Goal: Task Accomplishment & Management: Manage account settings

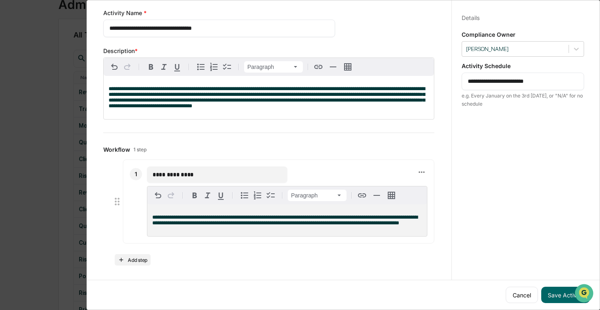
scroll to position [38, 0]
click at [199, 223] on span "**********" at bounding box center [284, 220] width 265 height 11
click at [236, 223] on p "**********" at bounding box center [287, 220] width 270 height 11
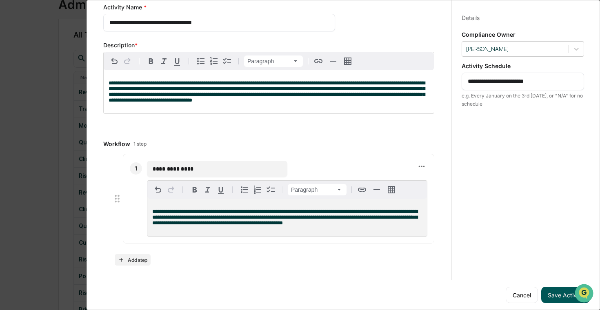
click at [384, 293] on button "Save Activity" at bounding box center [565, 295] width 49 height 16
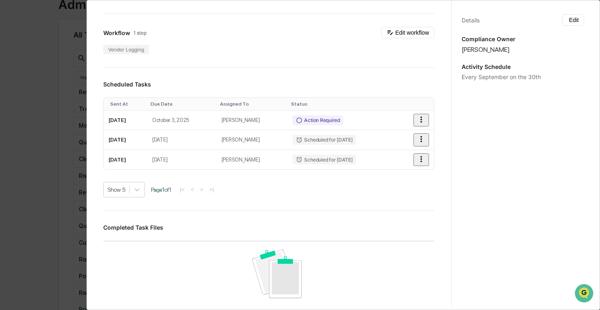
scroll to position [0, 0]
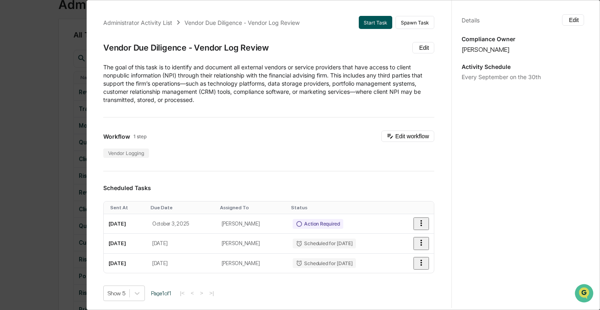
click at [384, 21] on button "Start Task" at bounding box center [375, 22] width 33 height 13
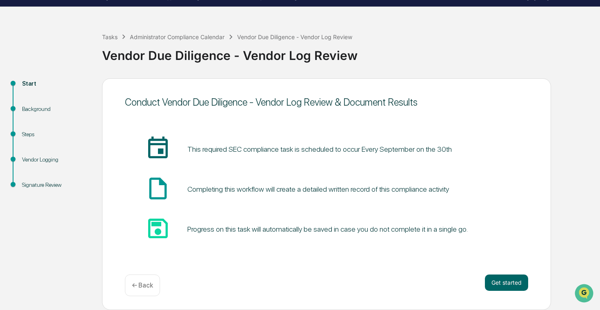
scroll to position [19, 0]
click at [384, 278] on button "Get started" at bounding box center [506, 283] width 43 height 16
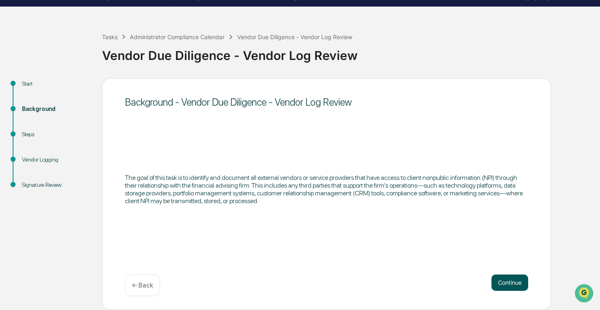
click at [384, 279] on button "Continue" at bounding box center [510, 283] width 37 height 16
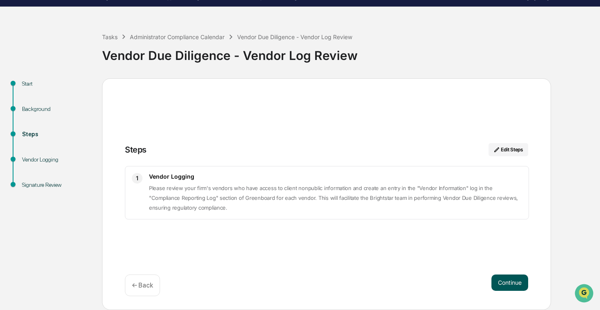
click at [384, 279] on button "Continue" at bounding box center [510, 283] width 37 height 16
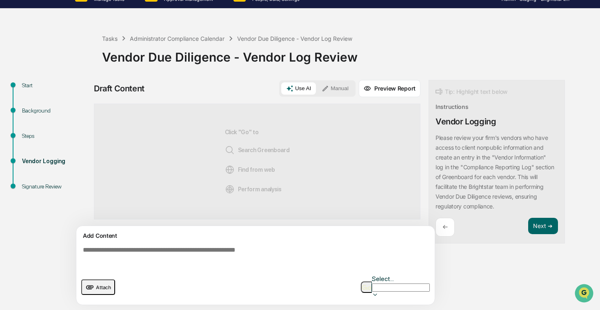
scroll to position [7, 0]
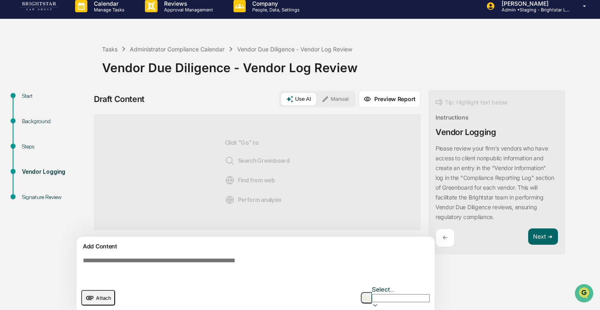
click at [336, 100] on button "Manual" at bounding box center [335, 99] width 37 height 12
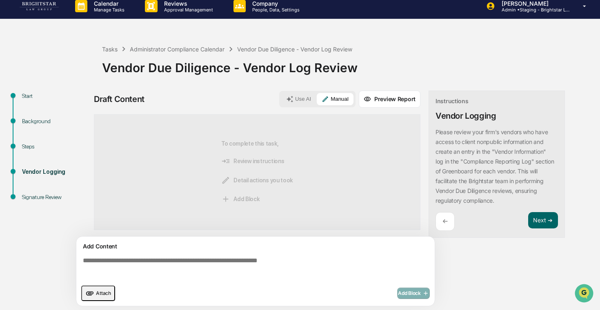
click at [254, 183] on span "Detail actions you took" at bounding box center [257, 180] width 72 height 9
click at [291, 96] on icon at bounding box center [289, 99] width 7 height 7
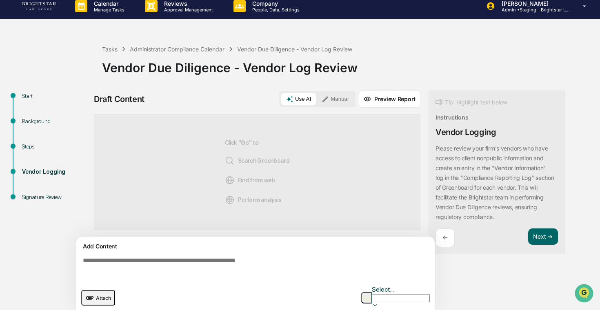
click at [332, 92] on div "Use AI Manual" at bounding box center [317, 99] width 76 height 16
click at [334, 100] on button "Manual" at bounding box center [335, 99] width 37 height 12
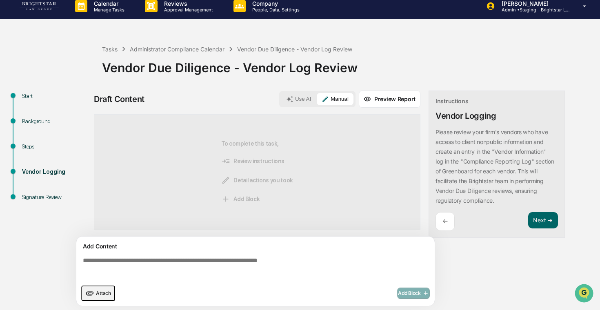
click at [307, 269] on textarea at bounding box center [257, 268] width 355 height 29
click at [93, 293] on icon "upload document" at bounding box center [89, 293] width 9 height 9
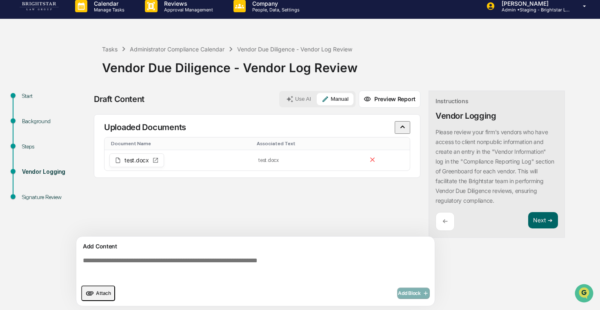
click at [203, 263] on textarea at bounding box center [257, 268] width 355 height 29
click at [384, 220] on button "Next ➔" at bounding box center [543, 220] width 30 height 17
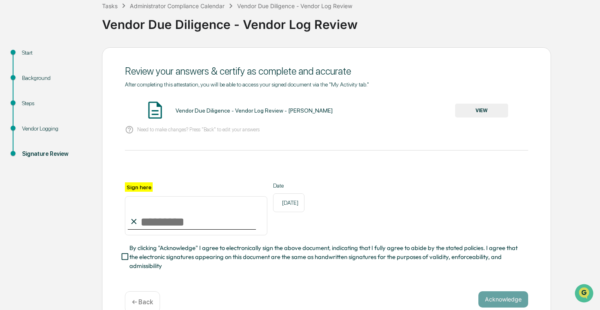
scroll to position [66, 0]
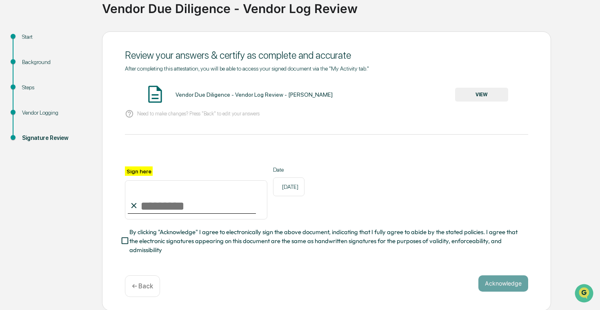
click at [141, 285] on p "← Back" at bounding box center [142, 287] width 21 height 8
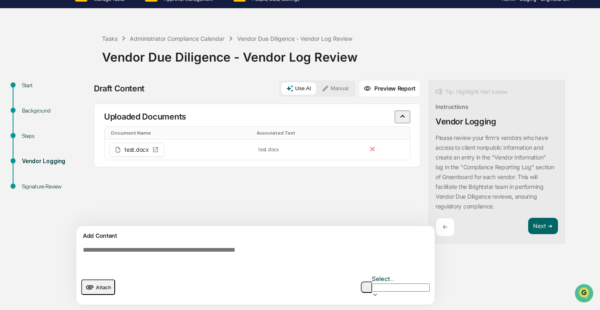
scroll to position [7, 0]
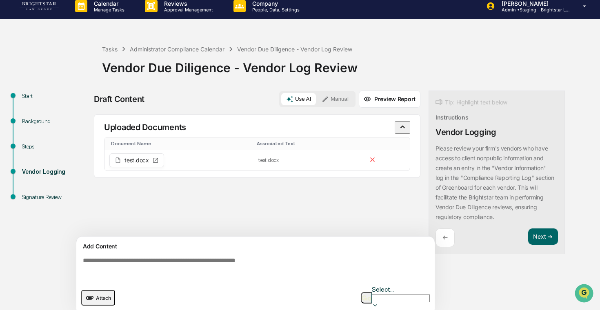
click at [42, 123] on div "Background" at bounding box center [55, 121] width 67 height 9
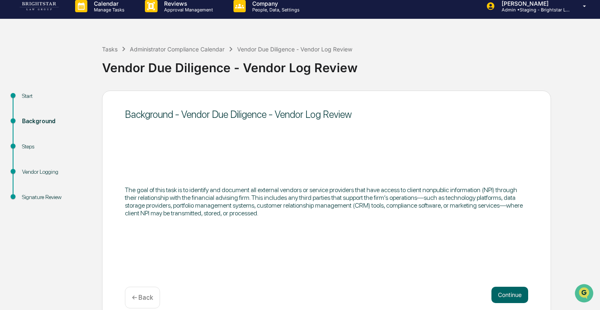
scroll to position [19, 0]
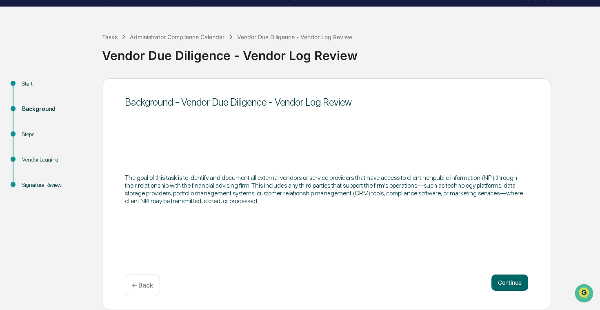
click at [34, 138] on div "Steps" at bounding box center [55, 134] width 67 height 9
click at [40, 137] on div "Steps" at bounding box center [55, 134] width 67 height 9
click at [384, 282] on button "Continue" at bounding box center [510, 283] width 37 height 16
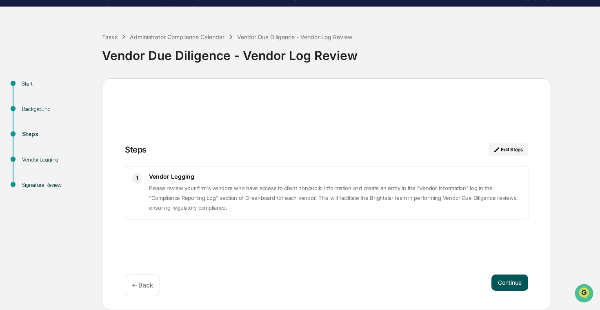
click at [384, 283] on button "Continue" at bounding box center [510, 283] width 37 height 16
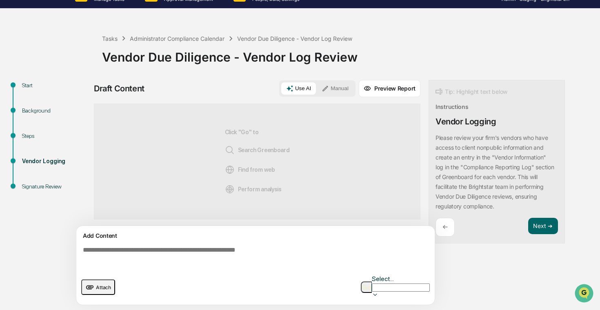
scroll to position [7, 0]
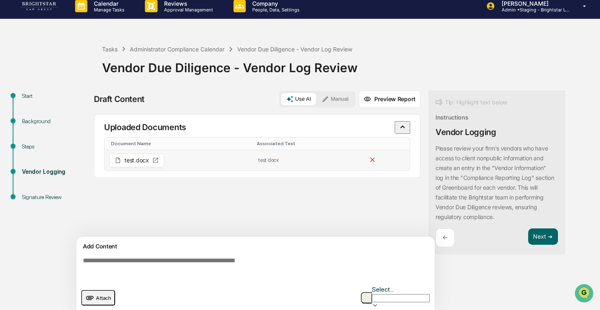
click at [374, 161] on icon at bounding box center [372, 160] width 4 height 4
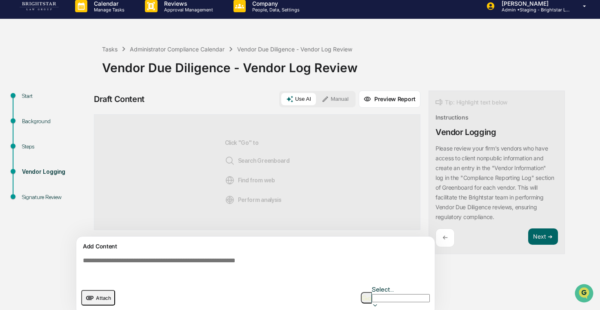
click at [305, 101] on button "Use AI" at bounding box center [298, 99] width 35 height 12
click at [340, 98] on button "Manual" at bounding box center [335, 99] width 37 height 12
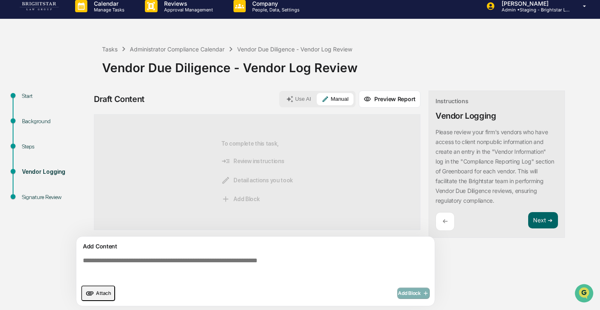
click at [312, 99] on button "Use AI" at bounding box center [298, 99] width 35 height 12
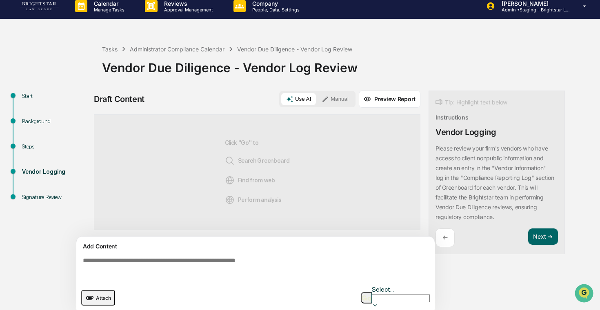
click at [378, 96] on button "Preview Report" at bounding box center [390, 99] width 62 height 17
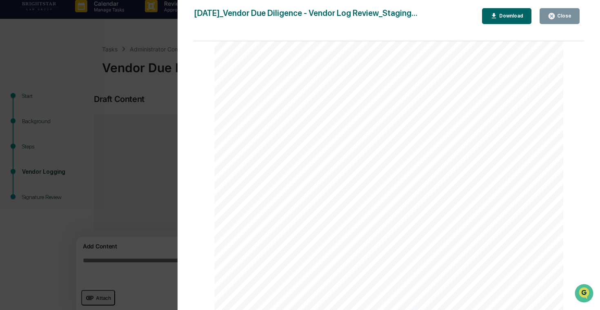
scroll to position [243, 0]
click at [108, 131] on div "Version History 09/30/2025, 02:27 PM Cece Ferraez 2025-09-30_Vendor Due Diligen…" at bounding box center [300, 155] width 600 height 310
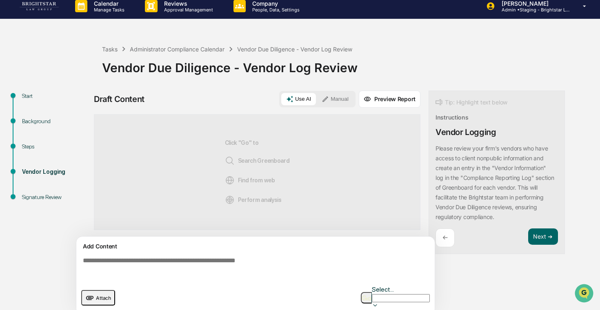
click at [343, 105] on button "Manual" at bounding box center [335, 99] width 37 height 12
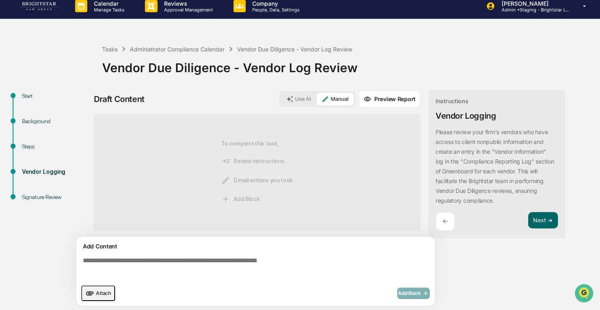
click at [242, 201] on span "Add Block" at bounding box center [240, 199] width 38 height 9
click at [384, 295] on div "Add Block" at bounding box center [413, 293] width 33 height 11
click at [264, 290] on div "Attach Add Block" at bounding box center [255, 294] width 349 height 16
click at [113, 293] on div "Attach Add Block" at bounding box center [255, 294] width 349 height 16
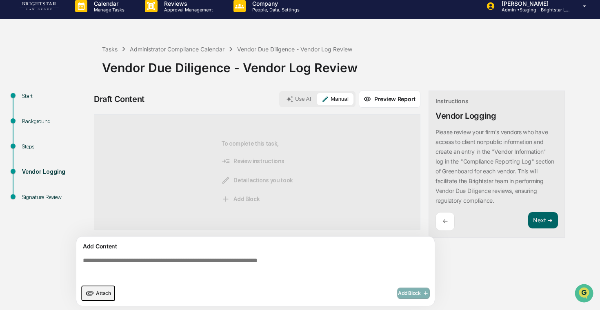
click at [108, 293] on span "Attach" at bounding box center [103, 293] width 15 height 6
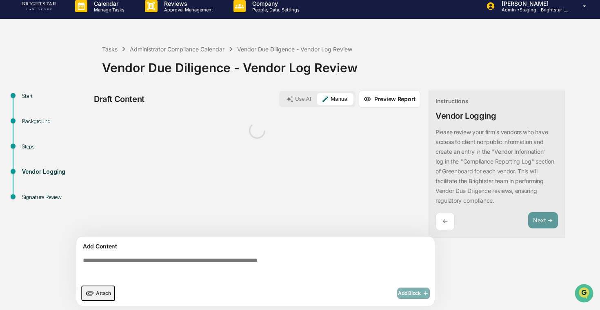
click at [229, 262] on textarea at bounding box center [257, 268] width 355 height 29
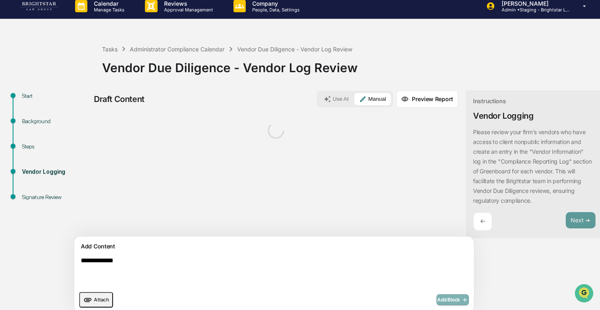
scroll to position [13, 0]
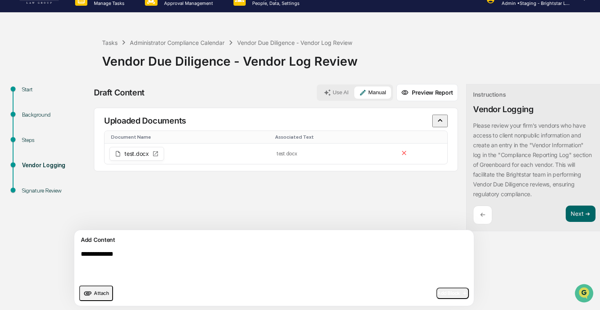
type textarea "**********"
click at [384, 293] on span "Add Block" at bounding box center [452, 293] width 31 height 7
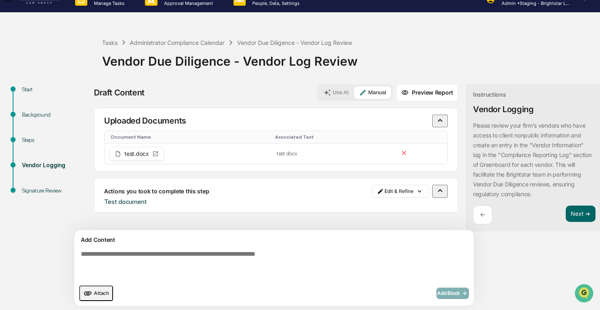
click at [384, 194] on icon "button" at bounding box center [440, 190] width 9 height 9
click at [373, 197] on html "Calendar Manage Tasks Reviews Approval Management Company People, Data, Setting…" at bounding box center [300, 142] width 600 height 310
click at [370, 197] on html "Calendar Manage Tasks Reviews Approval Management Company People, Data, Setting…" at bounding box center [300, 142] width 600 height 310
click at [144, 45] on div "Administrator Compliance Calendar" at bounding box center [177, 42] width 95 height 7
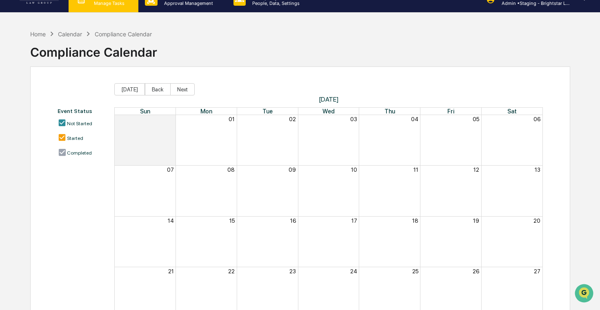
click at [120, 4] on p "Manage Tasks" at bounding box center [107, 3] width 41 height 6
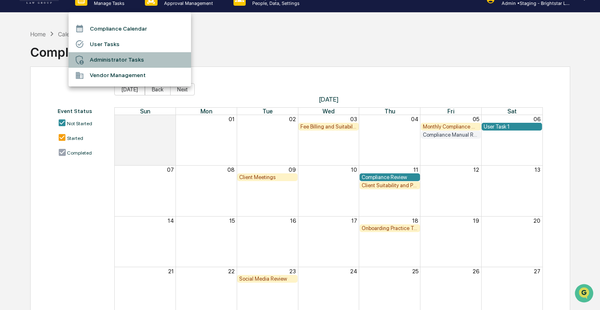
click at [130, 60] on li "Administrator Tasks" at bounding box center [130, 60] width 122 height 16
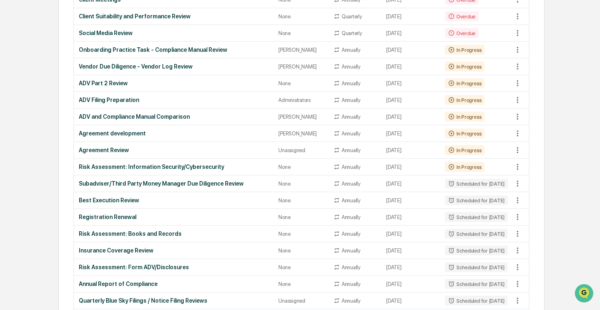
scroll to position [421, 0]
click at [196, 67] on div "Vendor Due Diligence - Vendor Log Review" at bounding box center [174, 67] width 190 height 7
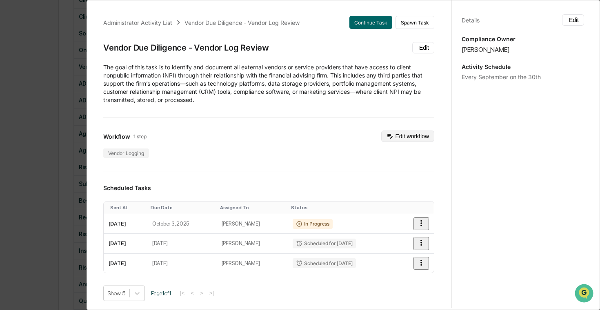
click at [384, 131] on button "Edit workflow" at bounding box center [407, 136] width 53 height 11
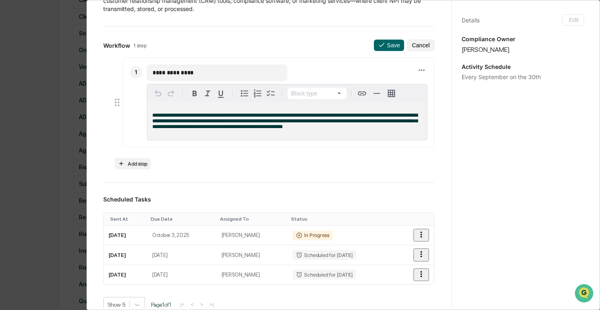
scroll to position [91, 0]
click at [384, 122] on span "**********" at bounding box center [284, 120] width 265 height 17
click at [153, 113] on span "**********" at bounding box center [284, 120] width 265 height 17
click at [354, 114] on span "**********" at bounding box center [284, 120] width 265 height 17
click at [187, 116] on span "**********" at bounding box center [284, 120] width 265 height 17
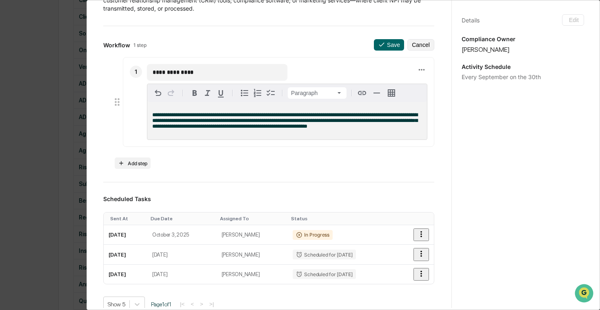
click at [174, 127] on span "**********" at bounding box center [284, 120] width 265 height 17
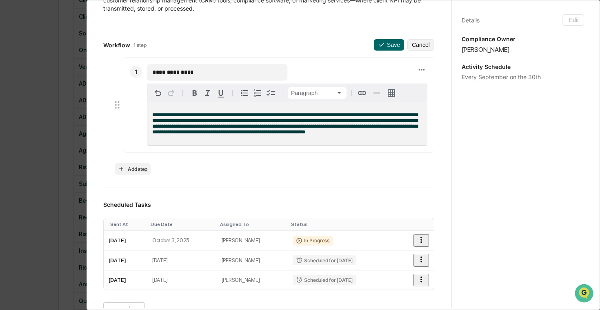
click at [196, 132] on span "**********" at bounding box center [284, 123] width 265 height 22
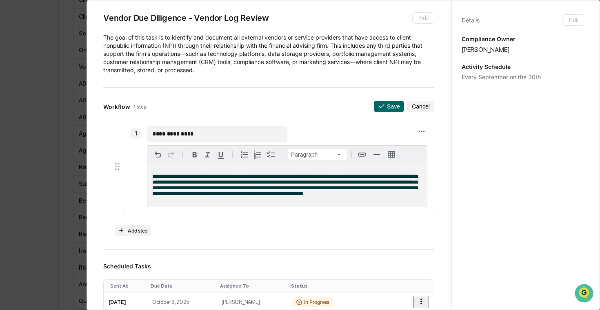
scroll to position [0, 0]
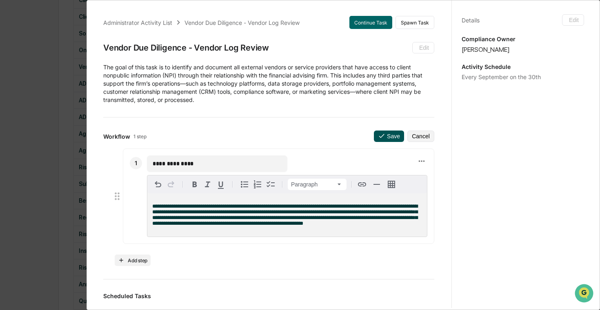
click at [384, 140] on button "Save" at bounding box center [389, 136] width 30 height 11
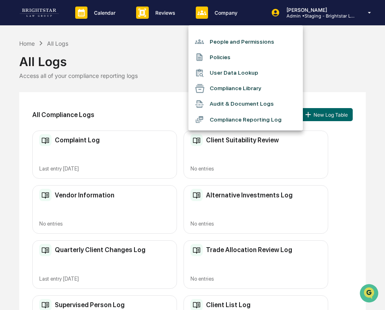
click at [142, 61] on div at bounding box center [192, 155] width 385 height 310
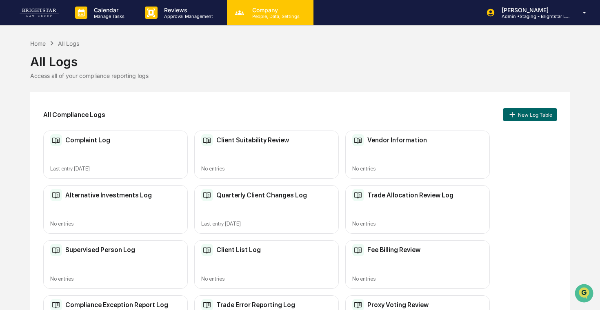
click at [261, 17] on p "People, Data, Settings" at bounding box center [275, 16] width 58 height 6
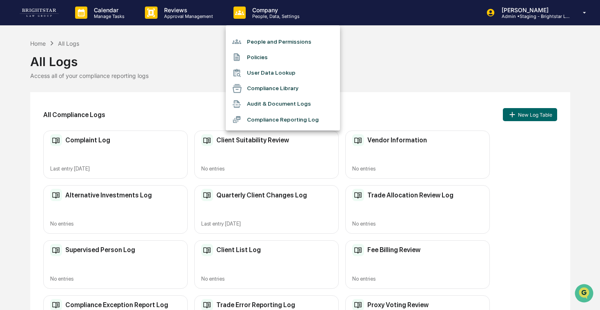
click at [277, 105] on li "Audit & Document Logs" at bounding box center [283, 104] width 114 height 16
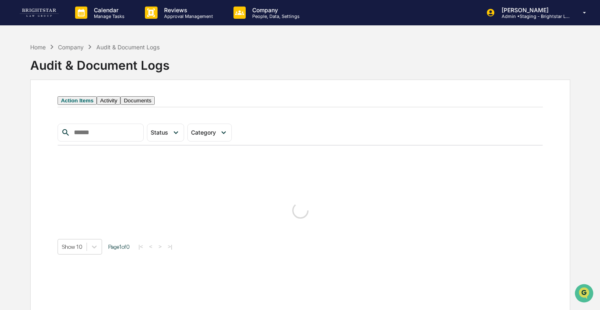
click at [120, 98] on button "Activity" at bounding box center [109, 100] width 24 height 9
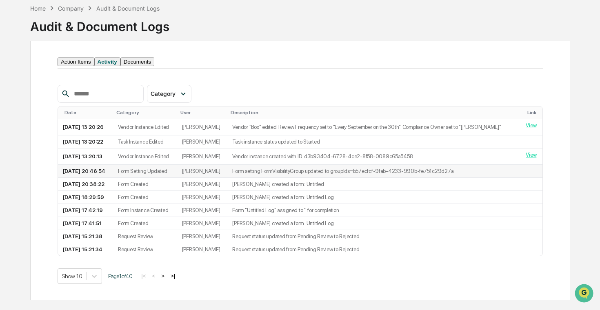
scroll to position [93, 0]
click at [167, 280] on button ">" at bounding box center [163, 276] width 8 height 7
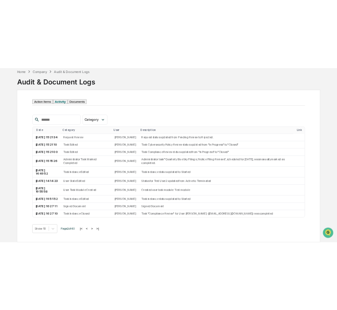
scroll to position [0, 0]
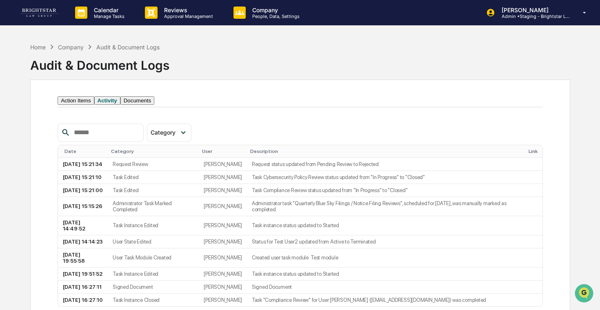
click at [100, 25] on div "Calendar Manage Tasks Reviews Approval Management Company People, Data, Setting…" at bounding box center [300, 13] width 600 height 26
click at [112, 16] on p "Manage Tasks" at bounding box center [107, 16] width 41 height 6
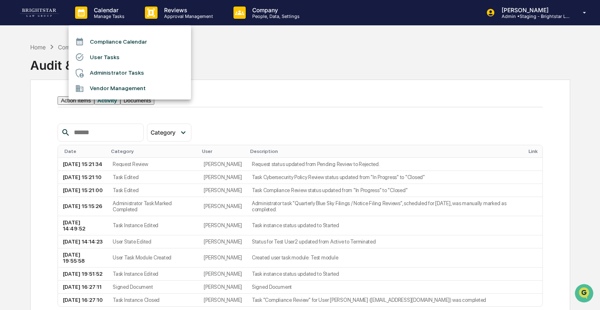
click at [112, 54] on li "User Tasks" at bounding box center [130, 57] width 122 height 16
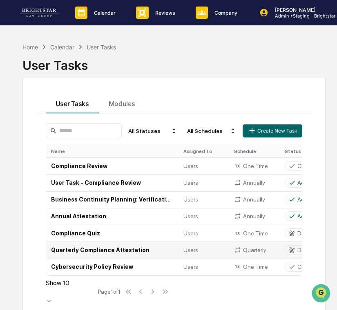
click at [118, 253] on td "Quarterly Compliance Attestation" at bounding box center [112, 250] width 132 height 17
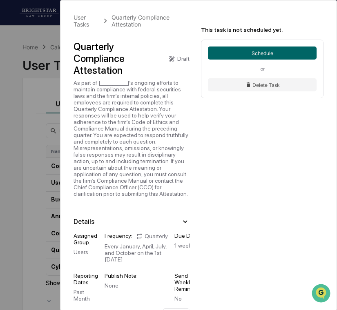
click at [107, 58] on div "Quarterly Compliance Attestation" at bounding box center [117, 59] width 89 height 36
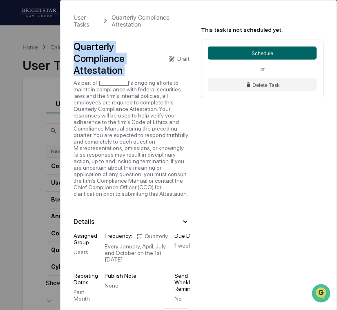
click at [107, 58] on div "Quarterly Compliance Attestation" at bounding box center [117, 59] width 89 height 36
copy div "Quarterly Compliance Attestation"
click at [136, 132] on div "As part of [___________]’s ongoing efforts to maintain compliance with federal …" at bounding box center [131, 139] width 116 height 118
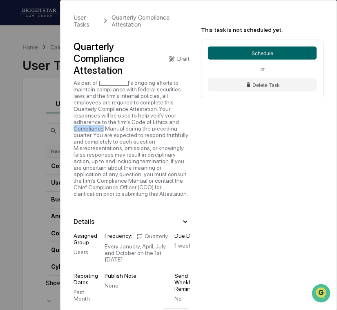
click at [136, 132] on div "As part of [___________]’s ongoing efforts to maintain compliance with federal …" at bounding box center [131, 139] width 116 height 118
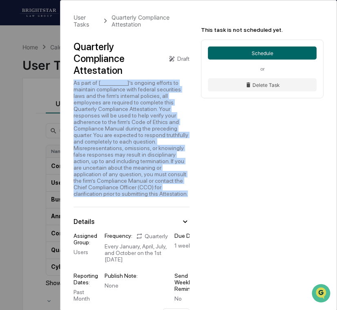
click at [136, 132] on div "As part of [___________]’s ongoing efforts to maintain compliance with federal …" at bounding box center [131, 139] width 116 height 118
copy div "As part of [___________]’s ongoing efforts to maintain compliance with federal …"
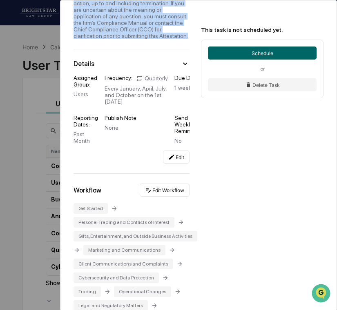
scroll to position [163, 0]
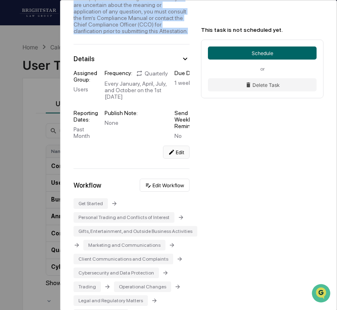
click at [178, 159] on button "Edit" at bounding box center [176, 152] width 27 height 13
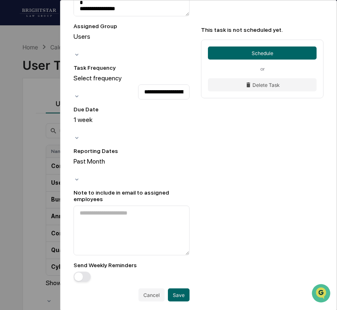
scroll to position [313, 0]
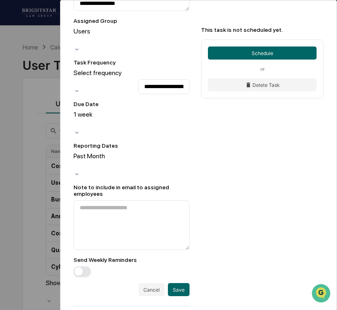
click at [230, 193] on div "**********" at bounding box center [198, 189] width 276 height 1002
click at [148, 283] on button "Cancel" at bounding box center [151, 289] width 26 height 13
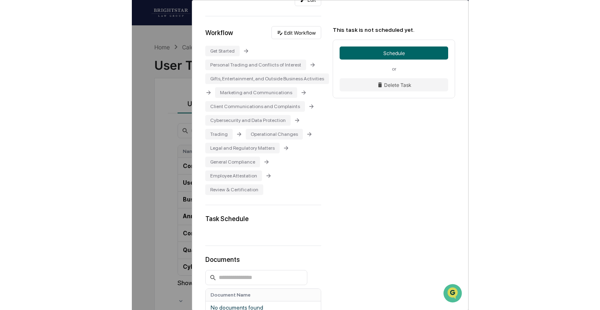
scroll to position [315, 0]
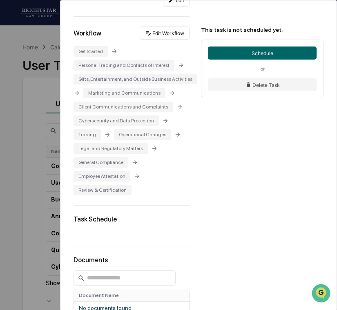
click at [160, 71] on div "Personal Trading and Conflicts of Interest" at bounding box center [123, 65] width 101 height 11
click at [165, 71] on div "Personal Trading and Conflicts of Interest" at bounding box center [123, 65] width 101 height 11
click at [171, 40] on button "Edit Workflow" at bounding box center [165, 33] width 50 height 13
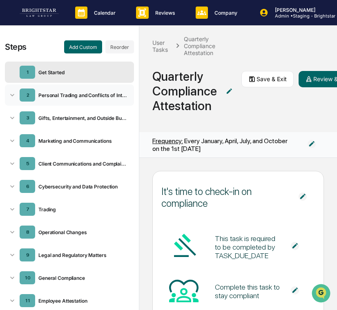
click at [83, 96] on div "Personal Trading and Conflicts of Interest" at bounding box center [81, 95] width 92 height 6
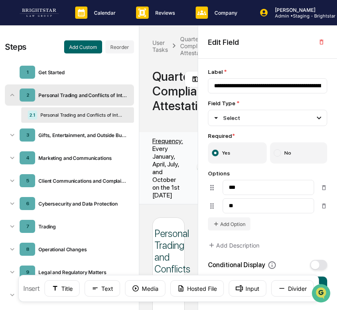
click at [83, 96] on div "Personal Trading and Conflicts of Interest" at bounding box center [81, 95] width 92 height 6
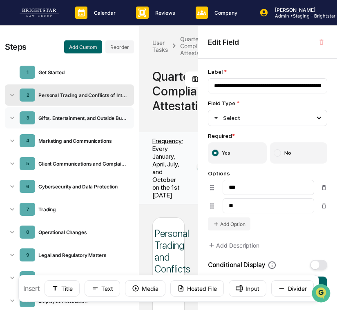
click at [78, 124] on div "3 Gifts, Entertainment, and Outside Business Activities" at bounding box center [69, 117] width 129 height 21
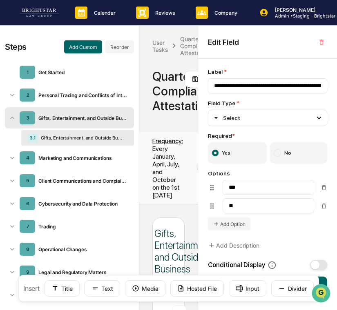
click at [81, 119] on div "Gifts, Entertainment, and Outside Business Activities" at bounding box center [81, 118] width 92 height 6
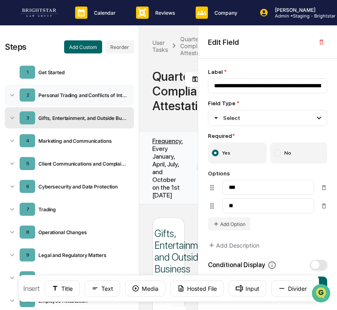
click at [88, 95] on div "Personal Trading and Conflicts of Interest" at bounding box center [81, 95] width 92 height 6
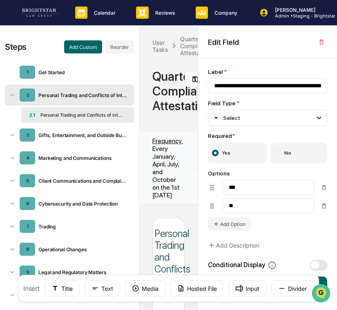
click at [86, 108] on div "2.1 Personal Trading and Conflicts of Interest" at bounding box center [77, 115] width 113 height 16
click at [91, 115] on div "Personal Trading and Conflicts of Interest" at bounding box center [80, 115] width 87 height 6
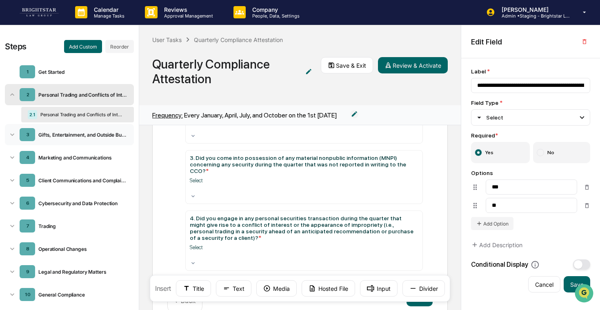
click at [76, 138] on div "Gifts, Entertainment, and Outside Business Activities" at bounding box center [81, 135] width 92 height 6
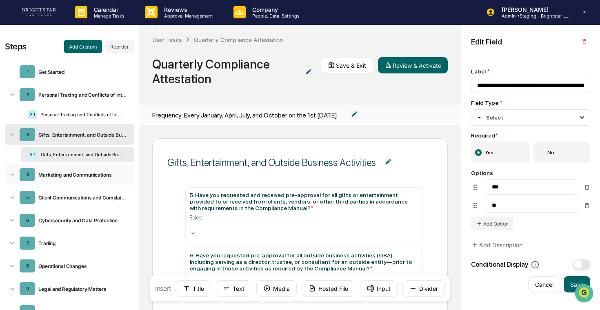
click at [74, 177] on div "Marketing and Communications" at bounding box center [81, 175] width 92 height 6
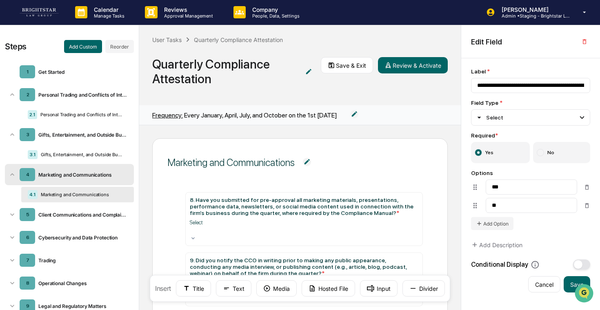
scroll to position [63, 0]
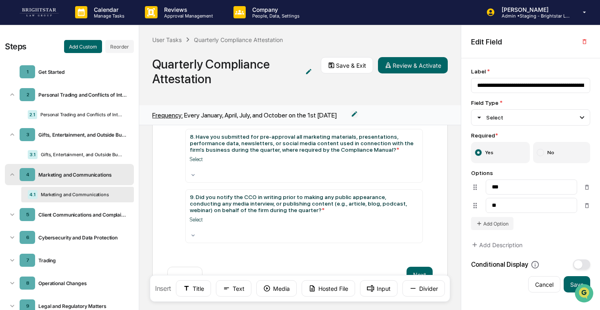
click at [81, 173] on div "4 Marketing and Communications" at bounding box center [69, 174] width 129 height 21
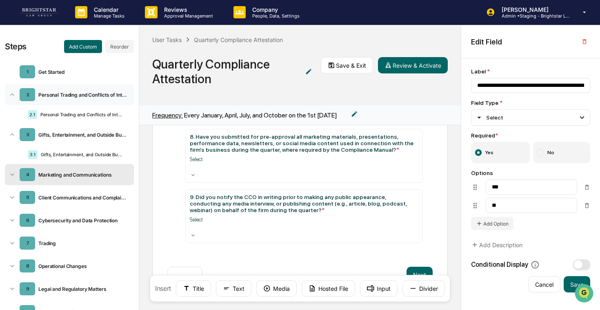
click at [82, 98] on div "2 Personal Trading and Conflicts of Interest" at bounding box center [69, 94] width 129 height 21
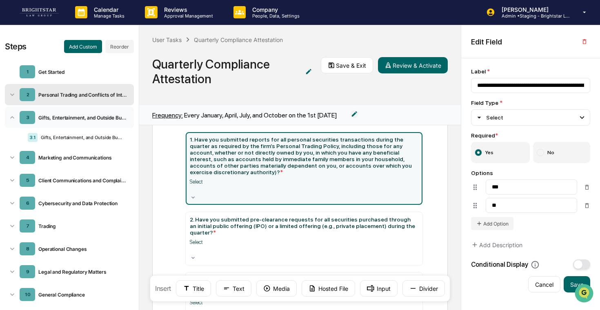
click at [77, 118] on div "Gifts, Entertainment, and Outside Business Activities" at bounding box center [81, 118] width 92 height 6
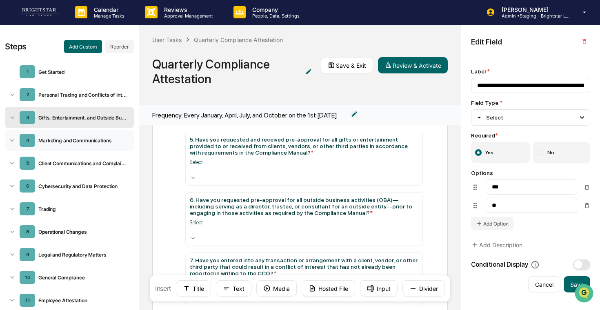
click at [77, 134] on div "4 Marketing and Communications" at bounding box center [69, 140] width 129 height 21
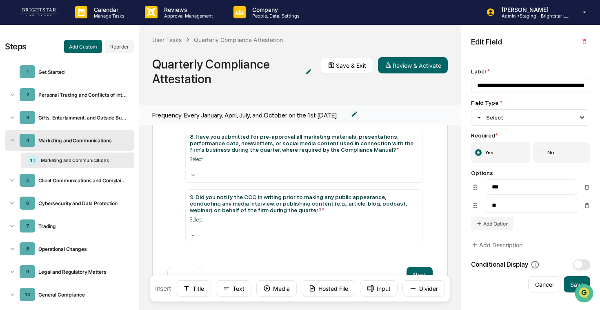
click at [78, 140] on div "Marketing and Communications" at bounding box center [81, 141] width 92 height 6
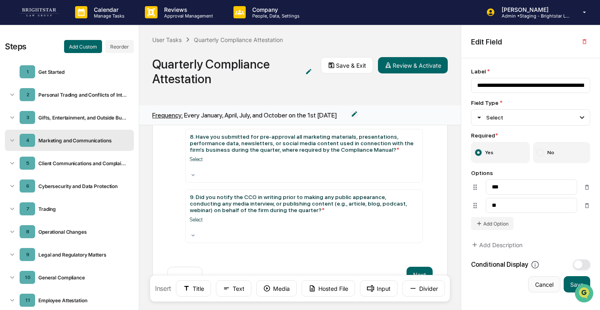
click at [384, 287] on button "Cancel" at bounding box center [544, 284] width 32 height 16
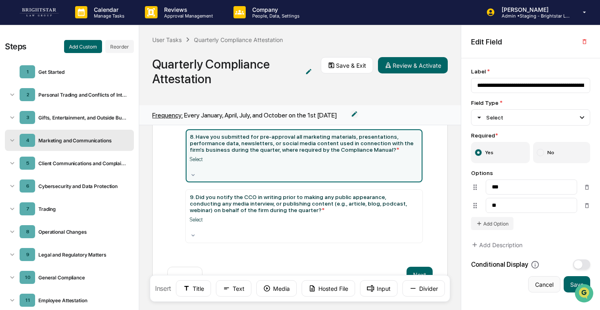
click at [384, 288] on button "Cancel" at bounding box center [544, 284] width 32 height 16
click at [354, 78] on div "User Tasks Quarterly Compliance Attestation Quarterly Compliance Attestation Sa…" at bounding box center [300, 65] width 322 height 80
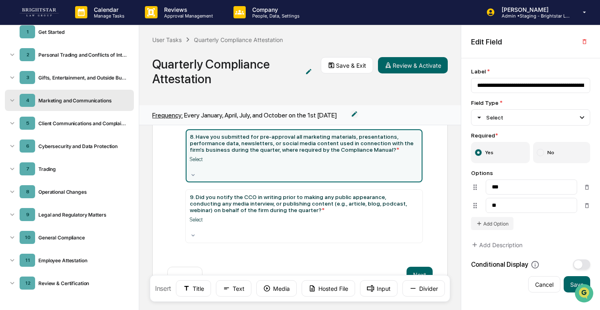
click at [60, 226] on ul "1 Get Started 2 Personal Trading and Conflicts of Interest 3 Gifts, Entertainme…" at bounding box center [69, 158] width 129 height 276
click at [66, 217] on div "Legal and Regulatory Matters" at bounding box center [81, 215] width 92 height 6
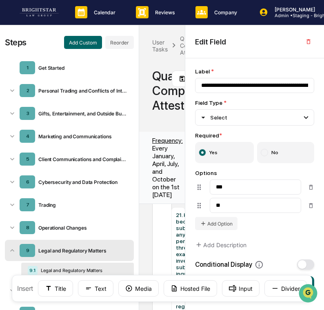
scroll to position [0, 0]
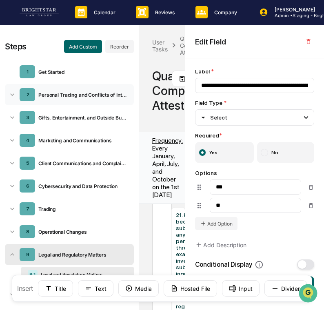
click at [80, 98] on div "2 Personal Trading and Conflicts of Interest" at bounding box center [69, 94] width 129 height 21
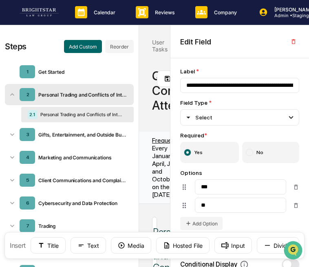
click at [102, 100] on div "2 Personal Trading and Conflicts of Interest" at bounding box center [69, 94] width 129 height 21
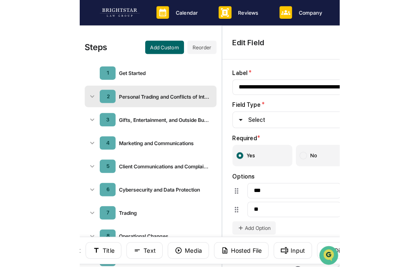
scroll to position [685, 0]
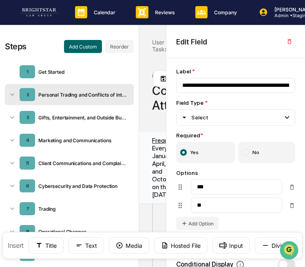
click at [154, 168] on div "Frequency: Every January, April, July, and October on the 1st [DATE]" at bounding box center [167, 168] width 31 height 62
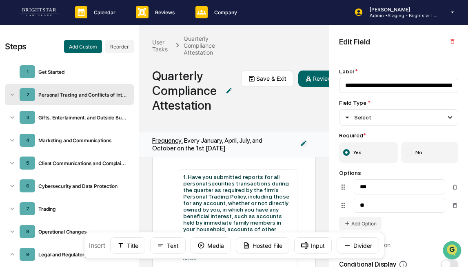
scroll to position [59, 0]
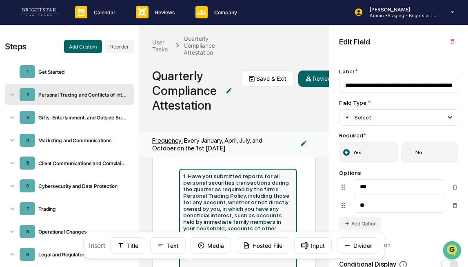
click at [247, 199] on div "1. Have you submitted reports for all personal securities transactions during t…" at bounding box center [238, 212] width 110 height 78
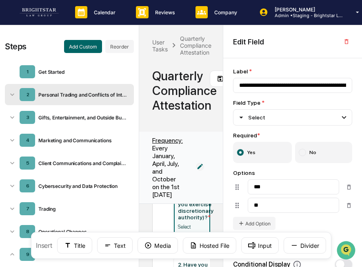
scroll to position [368, 0]
click at [197, 210] on div "1. Have you submitted reports for all personal securities transactions during t…" at bounding box center [196, 88] width 36 height 268
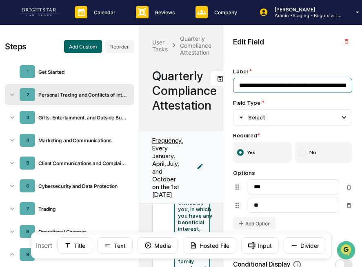
click at [294, 82] on input "**********" at bounding box center [292, 85] width 119 height 15
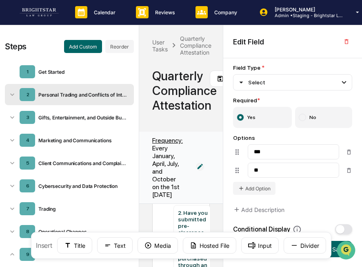
scroll to position [427, 0]
click at [205, 219] on div "2. Have you submitted pre-clearance requests for all securities purchased throu…" at bounding box center [193, 269] width 31 height 131
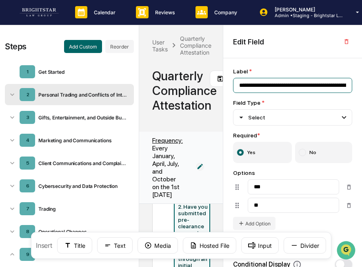
click at [303, 83] on input "**********" at bounding box center [292, 85] width 119 height 15
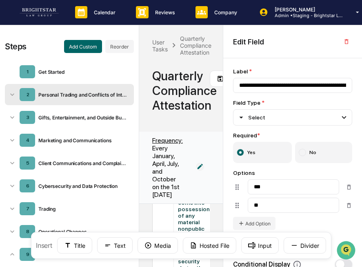
scroll to position [610, 0]
click at [210, 219] on div "3. Did you come into possession of any material nonpublic information (MNPI) co…" at bounding box center [194, 251] width 32 height 118
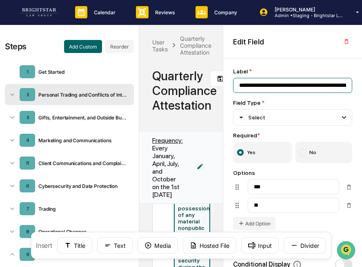
click at [287, 83] on input "**********" at bounding box center [292, 85] width 119 height 15
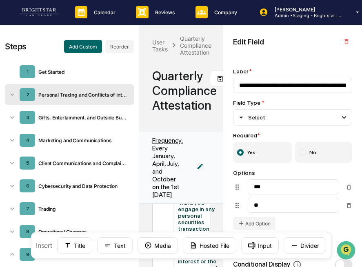
scroll to position [764, 0]
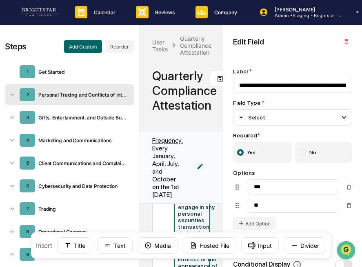
click at [205, 218] on div "4. Did you engage in any personal securities transaction during the quarter tha…" at bounding box center [201, 263] width 46 height 131
click at [286, 90] on input "**********" at bounding box center [292, 85] width 119 height 15
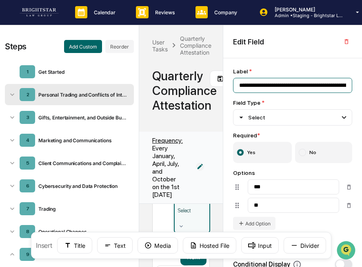
scroll to position [920, 0]
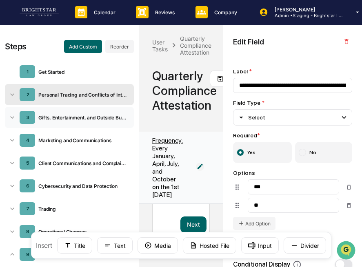
click at [79, 122] on div "3 Gifts, Entertainment, and Outside Business Activities" at bounding box center [69, 117] width 129 height 21
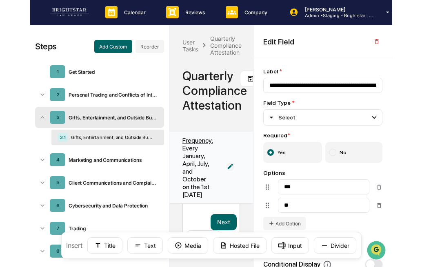
scroll to position [618, 0]
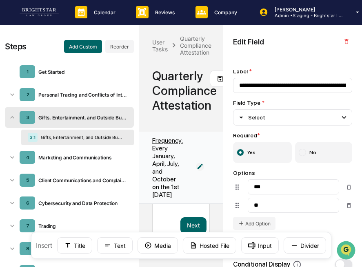
click at [87, 140] on div "3.1 Gifts, Entertainment, and Outside Business Activities" at bounding box center [77, 138] width 113 height 16
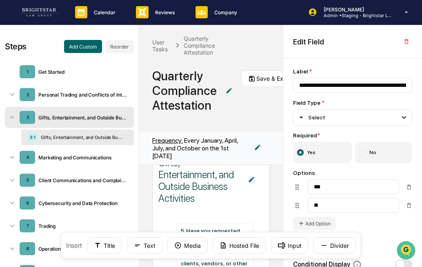
scroll to position [36, 0]
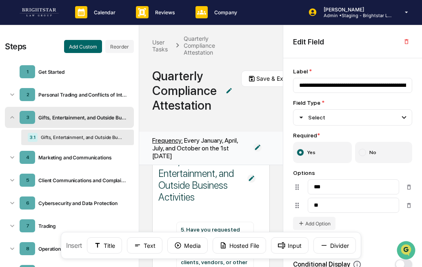
click at [194, 185] on div "Gifts, Entertainment, and Outside Business Activities" at bounding box center [198, 179] width 80 height 47
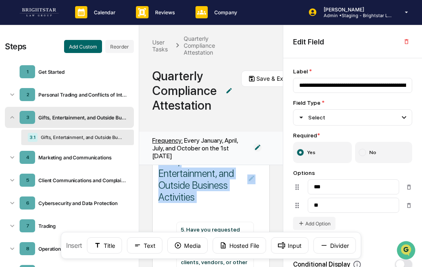
click at [194, 185] on div "Gifts, Entertainment, and Outside Business Activities" at bounding box center [198, 179] width 80 height 47
copy div "Gifts, Entertainment, and Outside Business Activities"
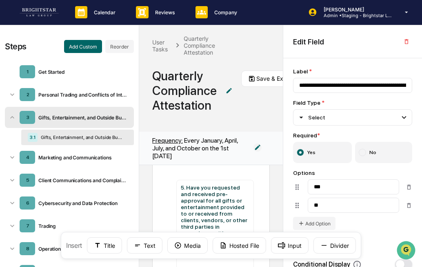
scroll to position [78, 0]
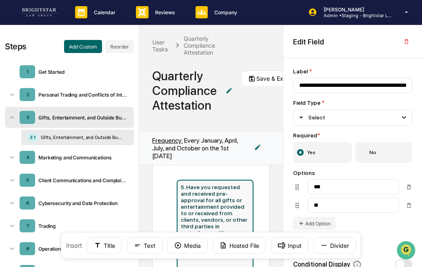
click at [235, 199] on div "5. Have you requested and received pre-approval for all gifts or entertainment …" at bounding box center [215, 216] width 68 height 65
click at [370, 83] on input "**********" at bounding box center [352, 85] width 119 height 15
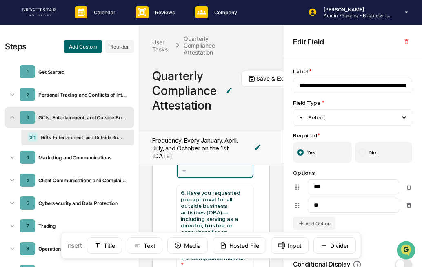
scroll to position [188, 0]
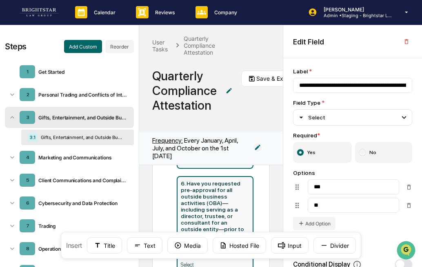
click at [212, 212] on div "6. Have you requested pre-approval for all outside business activities (OBA)—in…" at bounding box center [215, 219] width 68 height 78
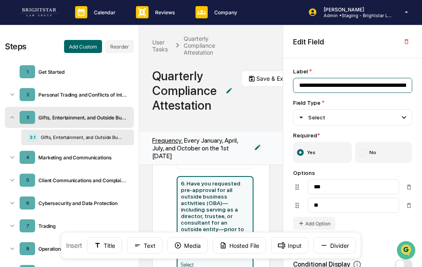
click at [373, 85] on input "**********" at bounding box center [352, 85] width 119 height 15
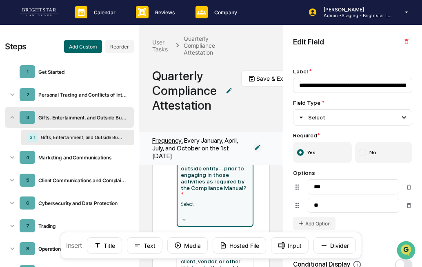
scroll to position [289, 0]
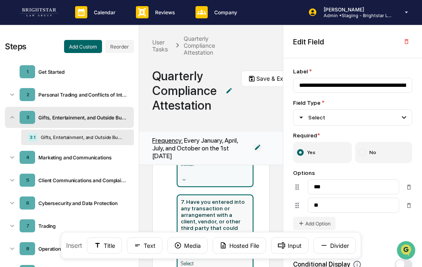
click at [217, 217] on div "7. Have you entered into any transaction or arrangement with a client, vendor, …" at bounding box center [215, 228] width 68 height 59
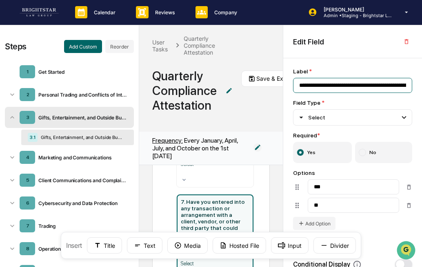
click at [374, 86] on input "**********" at bounding box center [352, 85] width 119 height 15
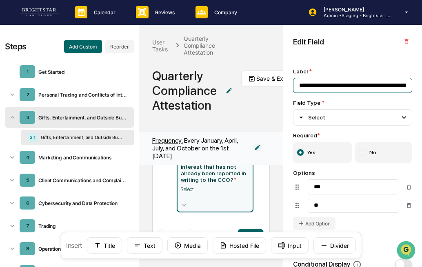
scroll to position [388, 0]
click at [87, 158] on div "Marketing and Communications" at bounding box center [81, 158] width 92 height 6
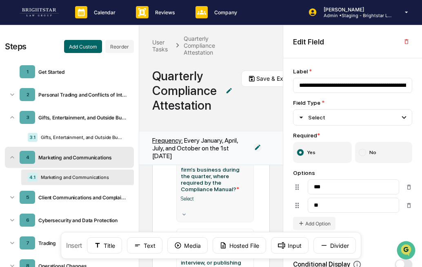
scroll to position [0, 0]
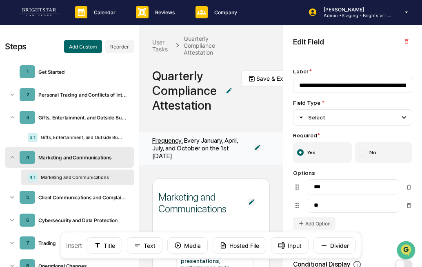
click at [198, 204] on div "Marketing and Communications" at bounding box center [198, 203] width 80 height 24
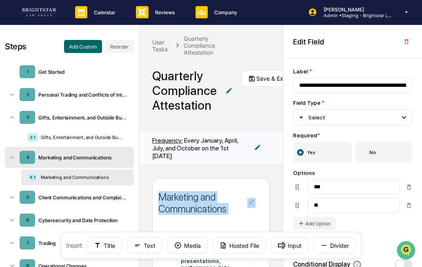
click at [198, 204] on div "Marketing and Communications" at bounding box center [198, 203] width 80 height 24
copy div "Marketing and Communications"
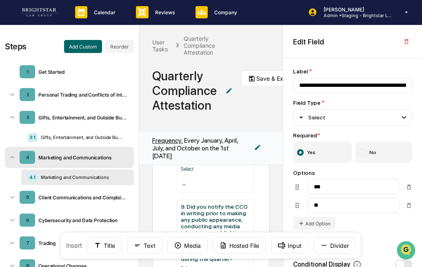
scroll to position [140, 0]
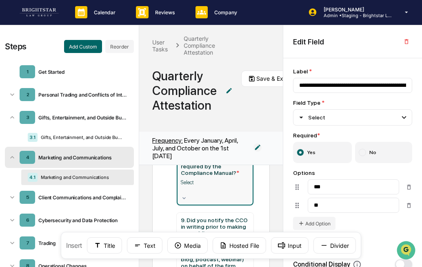
click at [218, 174] on div "8. Have you submitted for pre-approval all marketing materials, presentations, …" at bounding box center [215, 137] width 68 height 78
click at [347, 82] on input "**********" at bounding box center [352, 85] width 119 height 15
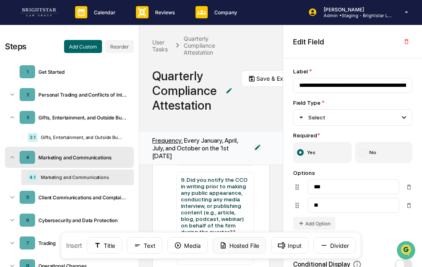
scroll to position [195, 0]
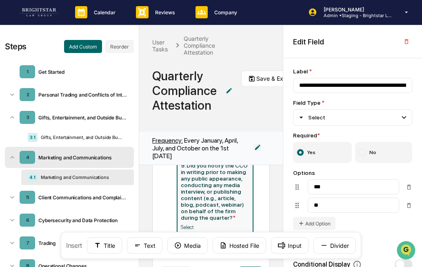
click at [212, 203] on div "9. Did you notify the CCO in writing prior to making any public appearance, con…" at bounding box center [215, 192] width 68 height 59
click at [356, 81] on input "**********" at bounding box center [352, 85] width 119 height 15
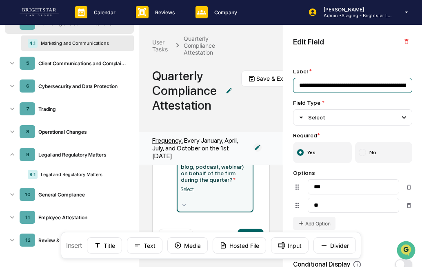
scroll to position [0, 0]
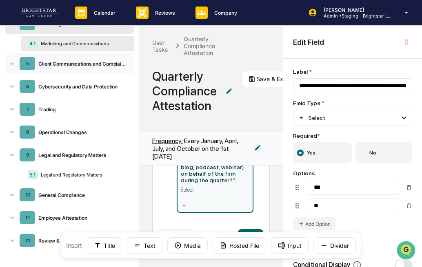
click at [87, 68] on div "5 Client Communications and Complaints" at bounding box center [69, 63] width 129 height 21
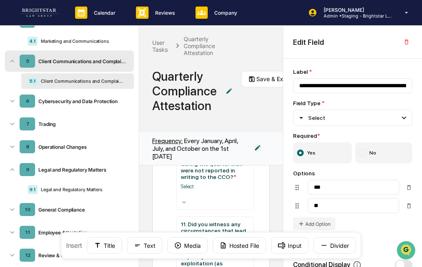
click at [177, 83] on div "Quarterly Compliance Attestation" at bounding box center [184, 91] width 65 height 44
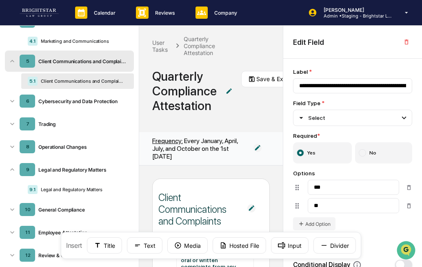
click at [190, 205] on div "Client Communications and Complaints" at bounding box center [198, 210] width 80 height 36
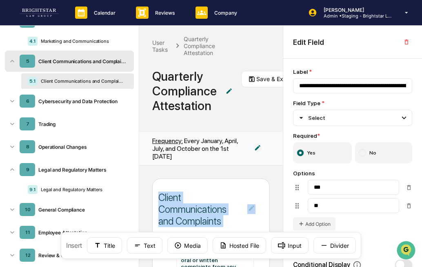
click at [190, 205] on div "Client Communications and Complaints" at bounding box center [198, 210] width 80 height 36
copy div "Client Communications and Complaints"
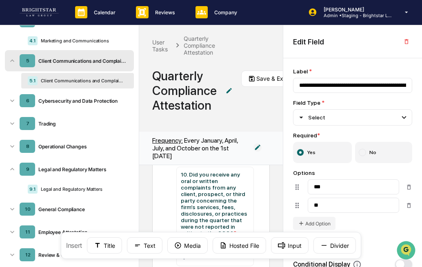
scroll to position [87, 0]
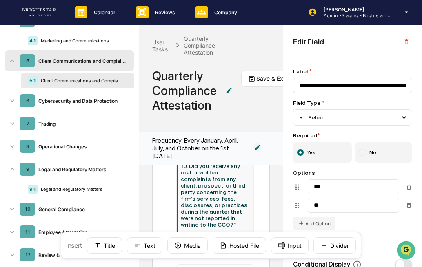
click at [220, 197] on div "10. Did you receive any oral or written complaints from any client, prospect, o…" at bounding box center [215, 195] width 68 height 65
click at [345, 80] on input "**********" at bounding box center [352, 85] width 119 height 15
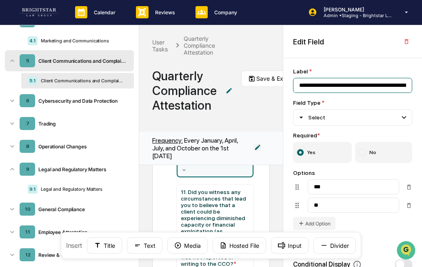
scroll to position [205, 0]
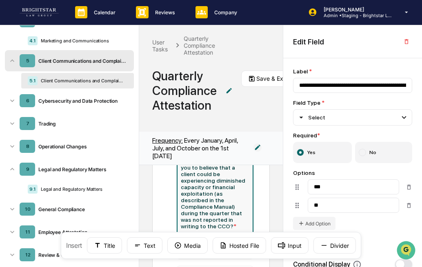
click at [214, 197] on div "11. Did you witness any circumstances that lead you to believe that a client co…" at bounding box center [215, 190] width 68 height 78
click at [373, 85] on input "**********" at bounding box center [352, 85] width 119 height 15
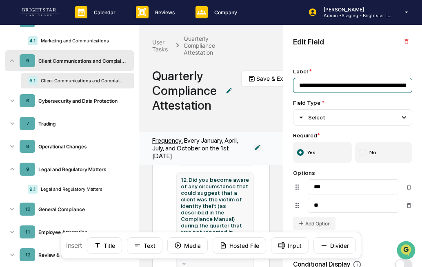
scroll to position [303, 0]
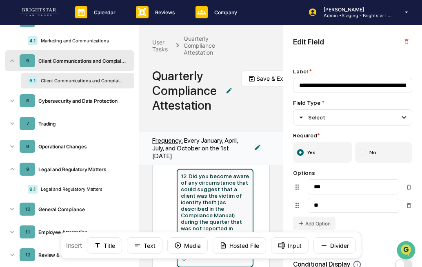
click at [213, 210] on div "12. Did you become aware of any circumstance that could suggest that a client w…" at bounding box center [215, 205] width 68 height 65
click at [363, 82] on input "**********" at bounding box center [352, 85] width 119 height 15
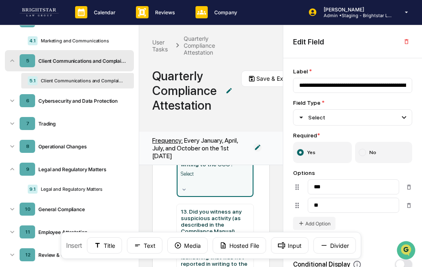
scroll to position [422, 0]
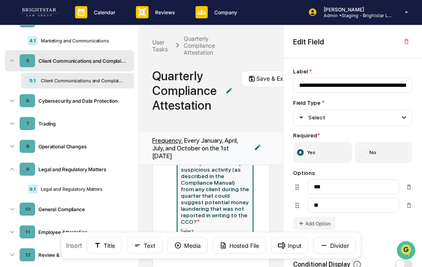
click at [213, 209] on div "13. Did you witness any suspicious activity (as described in the Compliance Man…" at bounding box center [215, 192] width 68 height 65
click at [379, 83] on input "**********" at bounding box center [352, 85] width 119 height 15
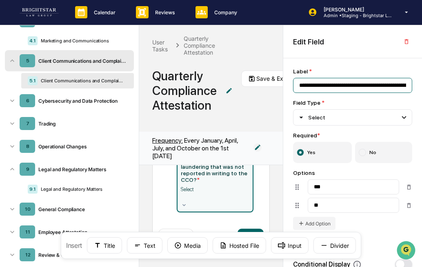
scroll to position [519, 0]
click at [76, 102] on div "Cybersecurity and Data Protection" at bounding box center [81, 101] width 92 height 6
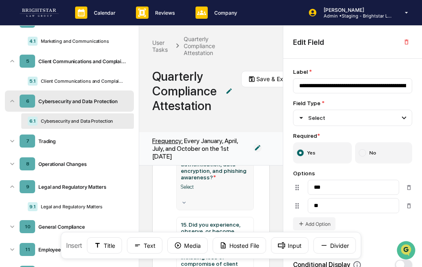
scroll to position [0, 0]
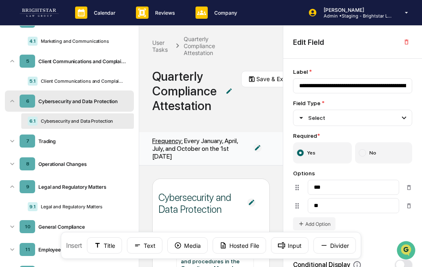
click at [210, 196] on div "Cybersecurity and Data Protection" at bounding box center [198, 204] width 80 height 24
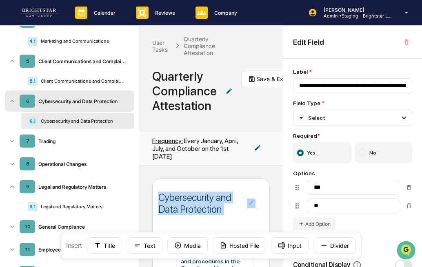
click at [210, 196] on div "Cybersecurity and Data Protection" at bounding box center [198, 204] width 80 height 24
copy div "Cybersecurity and Data Protection"
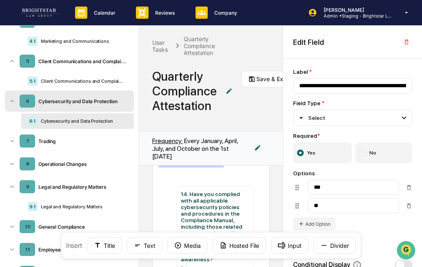
scroll to position [52, 0]
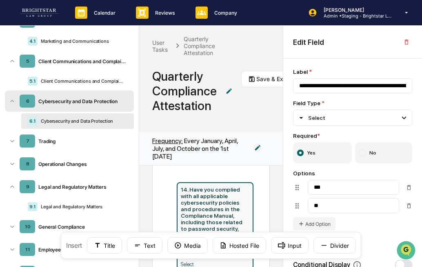
click at [211, 200] on div "14. Have you complied with all applicable cybersecurity policies and procedures…" at bounding box center [215, 223] width 68 height 72
click at [336, 86] on input "**********" at bounding box center [352, 85] width 119 height 15
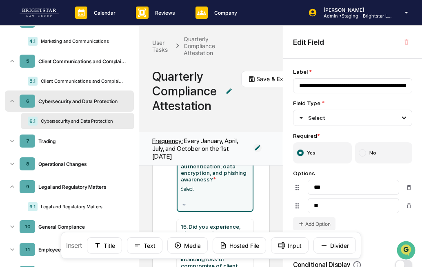
scroll to position [168, 0]
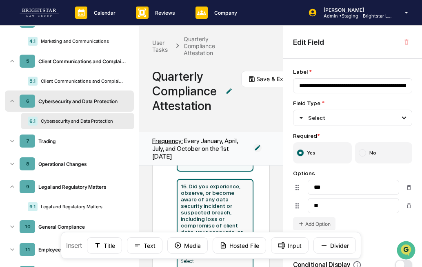
click at [206, 213] on div "15. Did you experience, observe, or become aware of any data security incident …" at bounding box center [215, 219] width 68 height 72
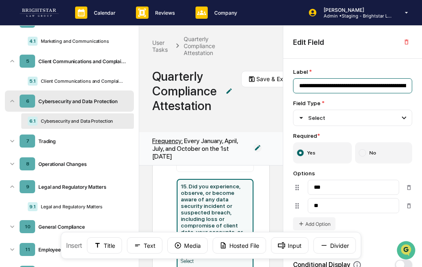
click at [345, 83] on input "**********" at bounding box center [352, 85] width 119 height 15
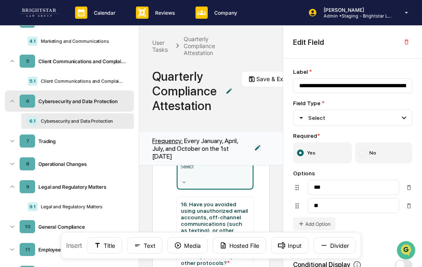
scroll to position [296, 0]
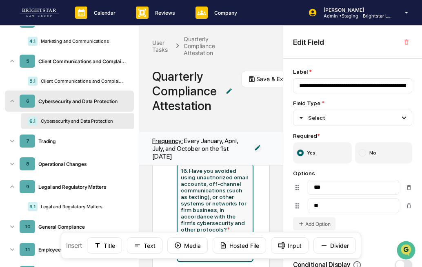
click at [208, 212] on div "16. Have you avoided using unauthorized email accounts, off-channel communicati…" at bounding box center [215, 200] width 68 height 65
click at [354, 90] on input "**********" at bounding box center [352, 85] width 119 height 15
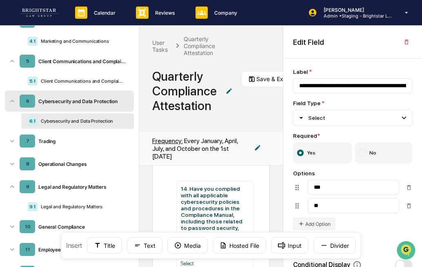
scroll to position [399, 0]
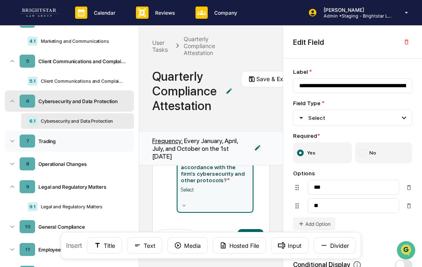
click at [93, 145] on div "Trading" at bounding box center [81, 141] width 92 height 6
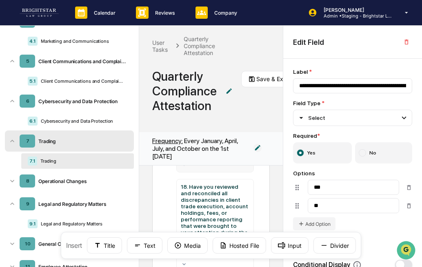
scroll to position [0, 0]
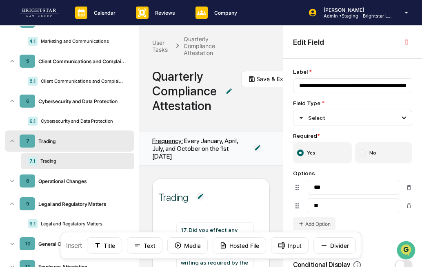
click at [174, 198] on div "Trading" at bounding box center [173, 198] width 30 height 12
copy div "Trading"
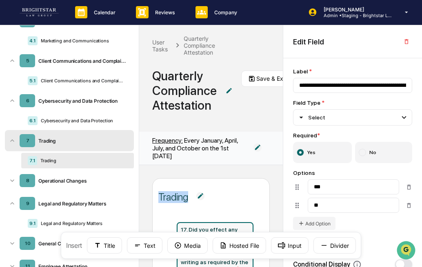
click at [217, 227] on div "17. Did you effect any securities transaction during the quarter that resulted …" at bounding box center [215, 250] width 68 height 46
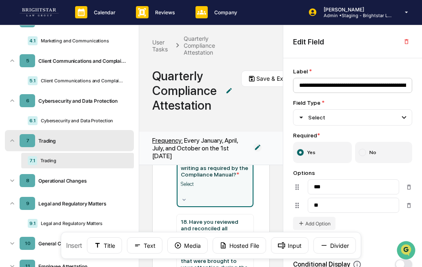
scroll to position [99, 0]
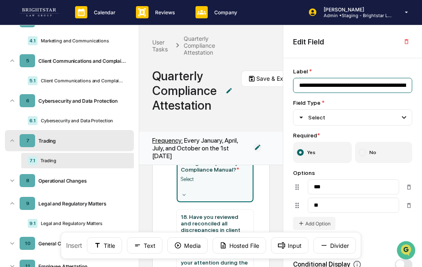
click at [339, 86] on input "**********" at bounding box center [352, 85] width 119 height 15
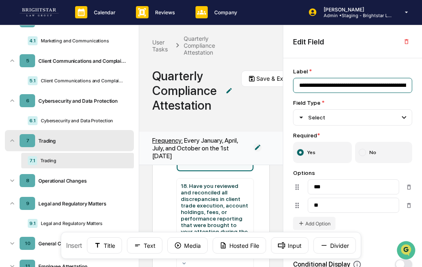
scroll to position [144, 0]
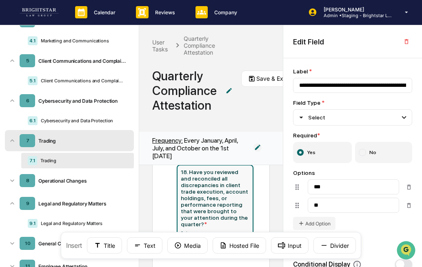
click at [212, 205] on div "18. Have you reviewed and reconciled all discrepancies in client trade executio…" at bounding box center [215, 198] width 68 height 59
click at [344, 81] on input "**********" at bounding box center [352, 85] width 119 height 15
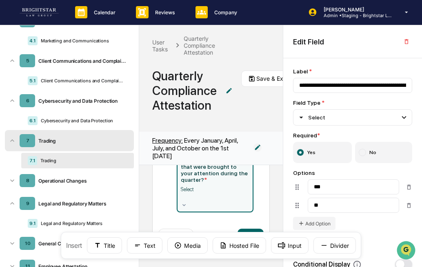
scroll to position [218, 0]
click at [69, 183] on div "Operational Changes" at bounding box center [81, 181] width 92 height 6
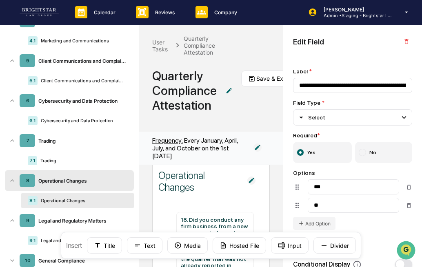
scroll to position [0, 0]
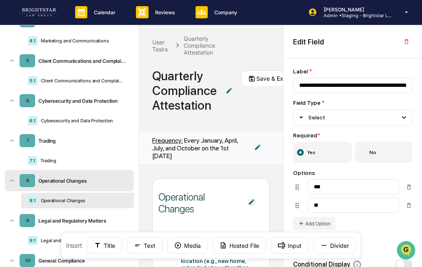
click at [187, 200] on div "Operational Changes" at bounding box center [198, 203] width 80 height 24
copy div "Operational Changes"
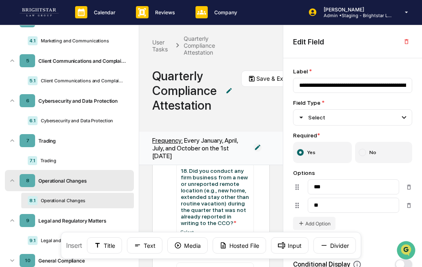
scroll to position [110, 0]
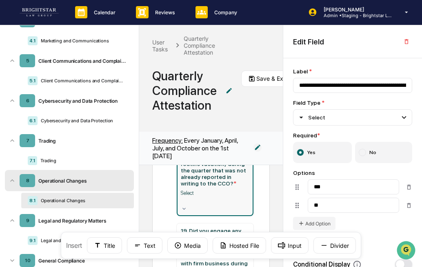
click at [224, 180] on div "18. Did you conduct any firm business from a new or unreported remote location …" at bounding box center [215, 157] width 68 height 59
click at [350, 80] on input "**********" at bounding box center [352, 85] width 119 height 15
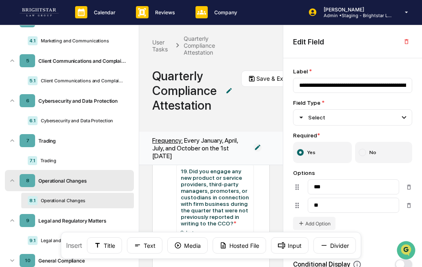
scroll to position [171, 0]
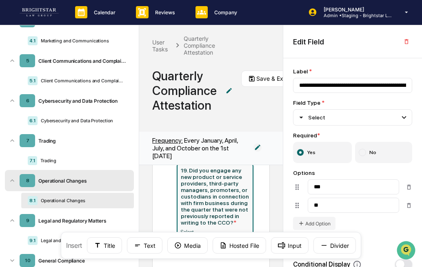
click at [218, 200] on div "19. Did you engage any new product or service providers, third-party managers, …" at bounding box center [215, 196] width 68 height 59
click at [327, 86] on input "**********" at bounding box center [352, 85] width 119 height 15
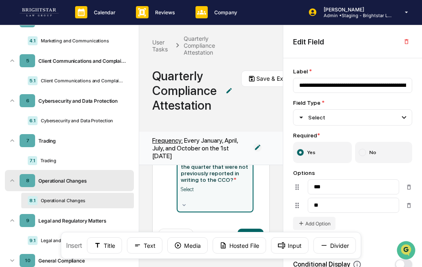
scroll to position [209, 0]
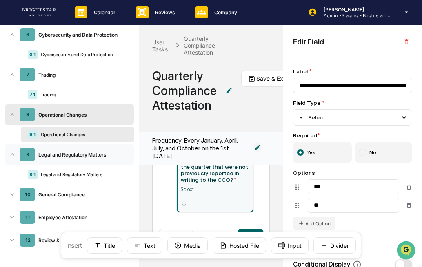
click at [91, 152] on div "Legal and Regulatory Matters" at bounding box center [81, 155] width 92 height 6
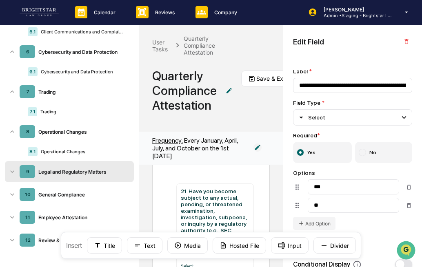
scroll to position [0, 0]
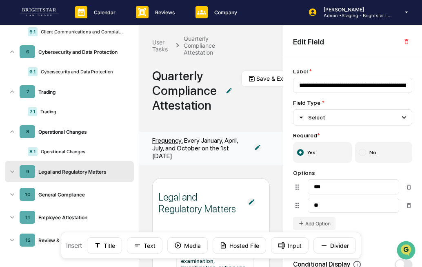
click at [196, 199] on div "Legal and Regulatory Matters" at bounding box center [198, 203] width 80 height 24
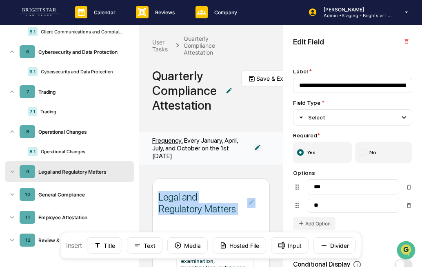
click at [196, 199] on div "Legal and Regulatory Matters" at bounding box center [198, 203] width 80 height 24
copy div "Legal and Regulatory Matters"
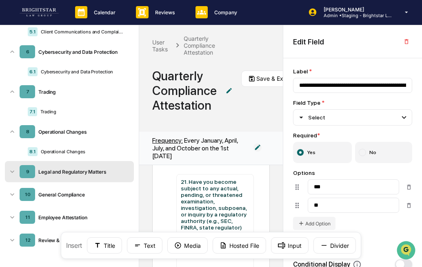
scroll to position [65, 0]
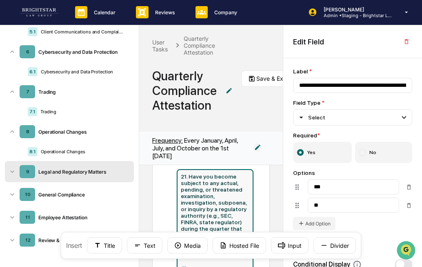
click at [234, 209] on div "21. Have you become subject to any actual, pending, or threatened examination, …" at bounding box center [215, 210] width 68 height 72
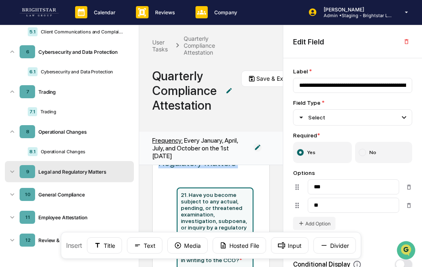
scroll to position [56, 0]
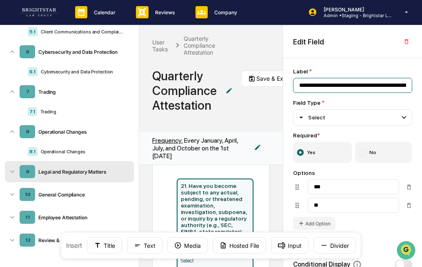
click at [328, 89] on input "**********" at bounding box center [352, 85] width 119 height 15
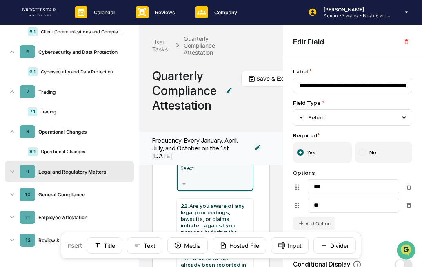
scroll to position [153, 0]
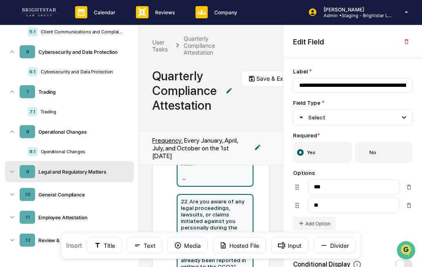
click at [214, 223] on div "22. Are you aware of any legal proceedings, lawsuits, or claims initiated again…" at bounding box center [215, 234] width 68 height 72
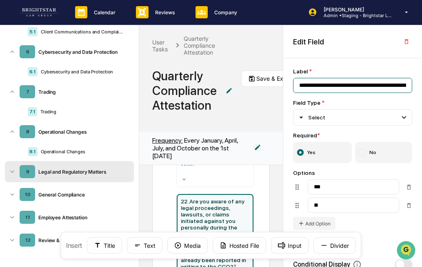
click at [353, 87] on input "**********" at bounding box center [352, 85] width 119 height 15
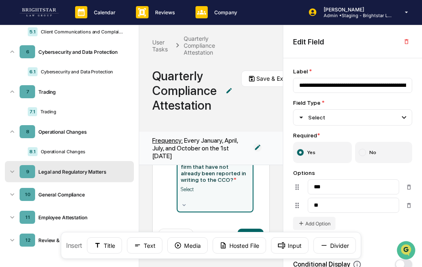
scroll to position [277, 0]
click at [98, 195] on div "General Compliance" at bounding box center [81, 195] width 92 height 6
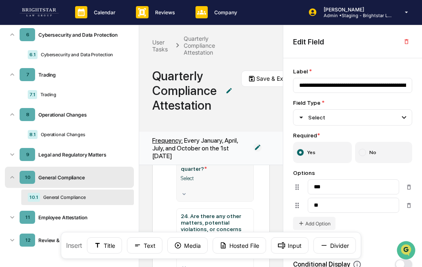
scroll to position [0, 0]
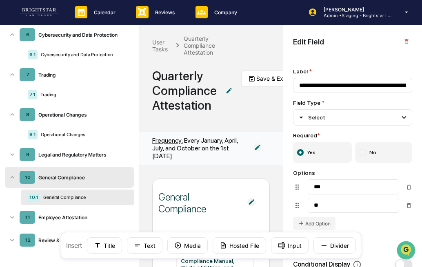
click at [188, 203] on div "General Compliance" at bounding box center [198, 203] width 80 height 24
copy div "General Compliance"
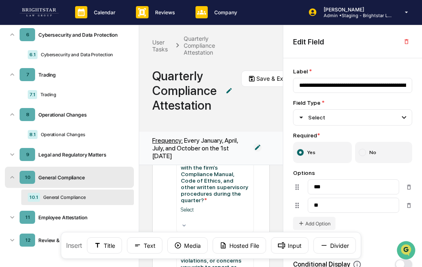
scroll to position [87, 0]
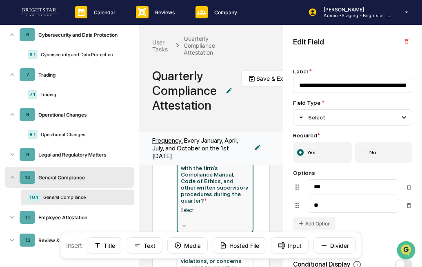
click at [233, 192] on div "23. Have you otherwise complied in all respects with the firm’s Compliance Manu…" at bounding box center [215, 178] width 68 height 52
click at [343, 89] on input "**********" at bounding box center [352, 85] width 119 height 15
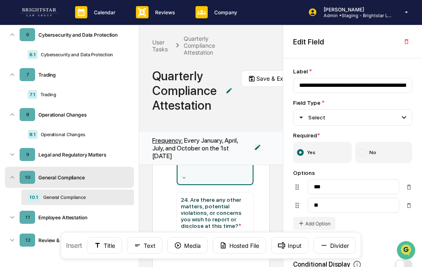
scroll to position [147, 0]
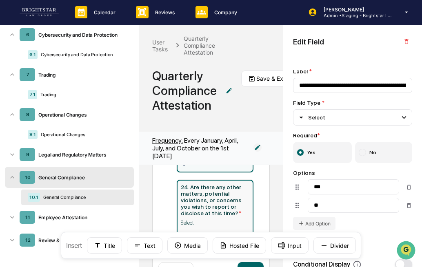
click at [222, 207] on div "24. Are there any other matters, potential violations, or concerns you wish to …" at bounding box center [215, 200] width 68 height 33
type input "**********"
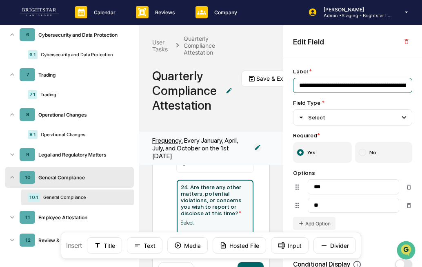
click at [378, 85] on input "**********" at bounding box center [352, 85] width 119 height 15
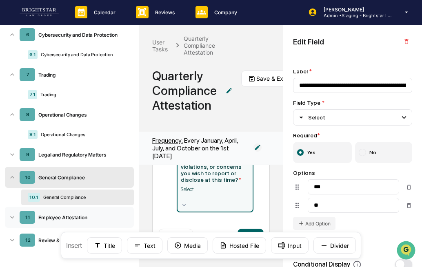
click at [73, 218] on div "Employee Attestation" at bounding box center [81, 218] width 92 height 6
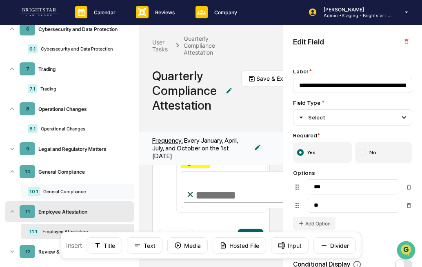
scroll to position [227, 0]
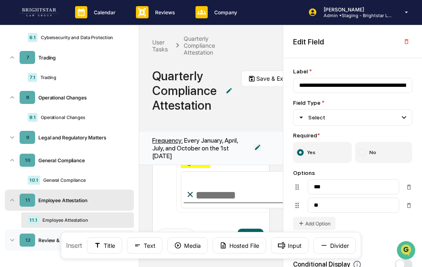
click at [29, 240] on div "12" at bounding box center [28, 240] width 16 height 13
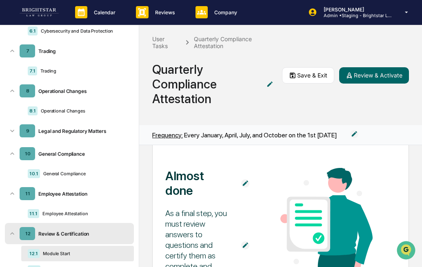
scroll to position [124, 0]
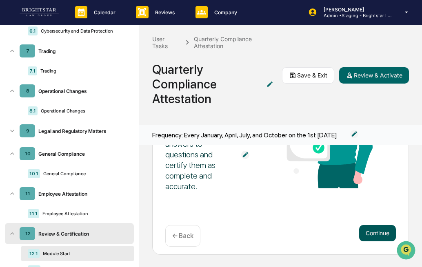
click at [366, 235] on button "Continue" at bounding box center [377, 233] width 37 height 16
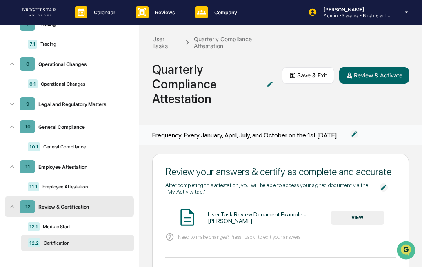
scroll to position [0, 0]
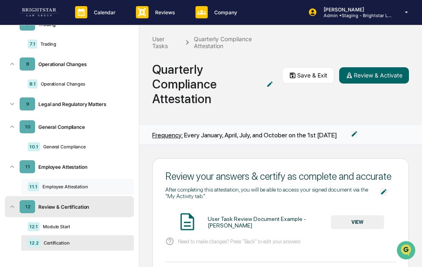
click at [81, 187] on div "Employee Attestation" at bounding box center [81, 187] width 85 height 6
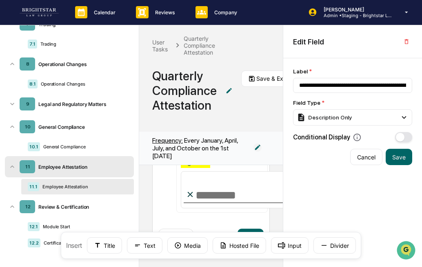
scroll to position [277, 0]
click at [69, 209] on div "Review & Certification" at bounding box center [81, 207] width 92 height 6
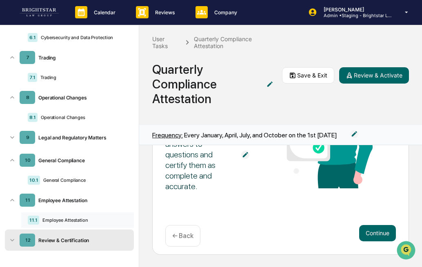
click at [85, 218] on div "Employee Attestation" at bounding box center [81, 221] width 85 height 6
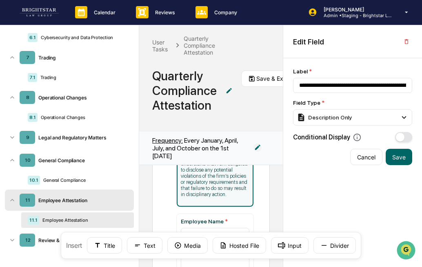
scroll to position [0, 0]
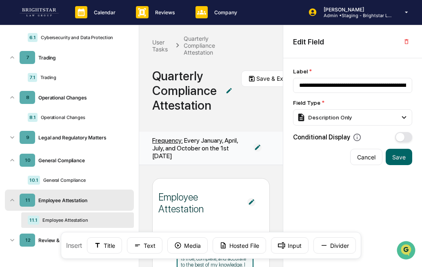
click at [179, 205] on div "Employee Attestation" at bounding box center [198, 203] width 80 height 24
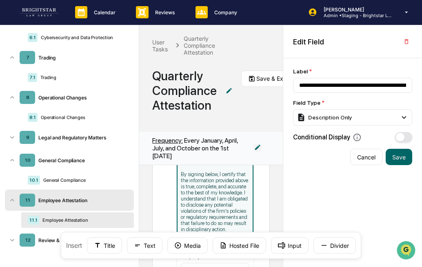
scroll to position [75, 0]
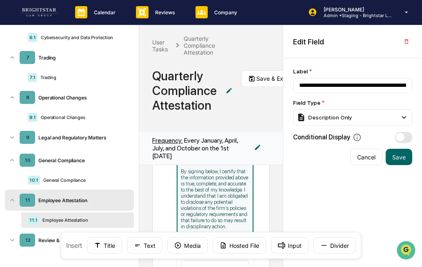
click at [222, 187] on p "By signing below, I certify that the information provided above is true, comple…" at bounding box center [215, 199] width 68 height 61
click at [343, 83] on input "**********" at bounding box center [352, 85] width 119 height 15
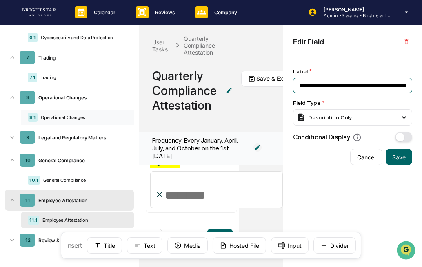
scroll to position [0, 0]
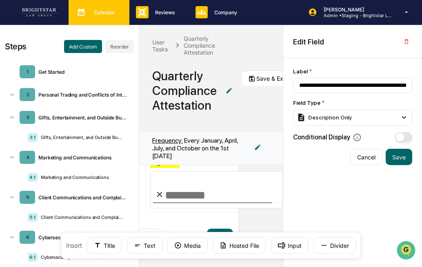
click at [96, 12] on p "Calendar" at bounding box center [103, 12] width 32 height 6
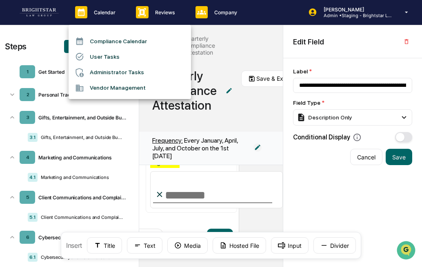
click at [96, 55] on li "User Tasks" at bounding box center [130, 57] width 122 height 16
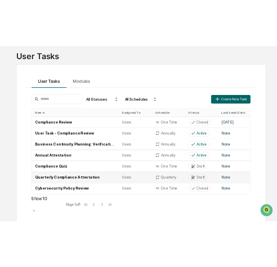
scroll to position [51, 0]
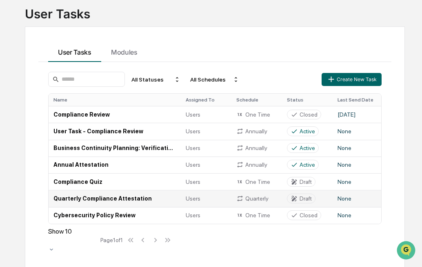
click at [124, 204] on td "Quarterly Compliance Attestation" at bounding box center [115, 198] width 132 height 17
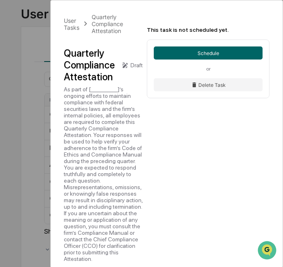
click at [88, 72] on div "Quarterly Compliance Attestation" at bounding box center [89, 65] width 51 height 36
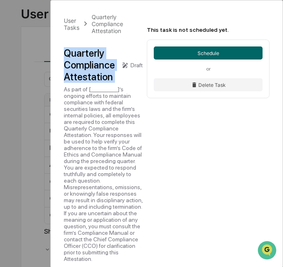
click at [88, 72] on div "Quarterly Compliance Attestation" at bounding box center [89, 65] width 51 height 36
click at [119, 130] on div "As part of [___________]’s ongoing efforts to maintain compliance with federal …" at bounding box center [103, 174] width 79 height 176
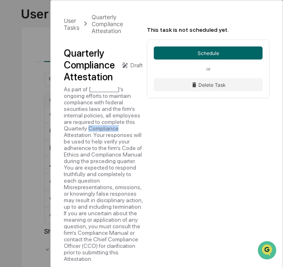
click at [119, 130] on div "As part of [___________]’s ongoing efforts to maintain compliance with federal …" at bounding box center [103, 174] width 79 height 176
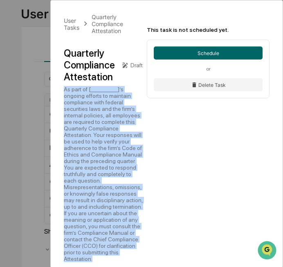
click at [119, 130] on div "As part of [___________]’s ongoing efforts to maintain compliance with federal …" at bounding box center [103, 174] width 79 height 176
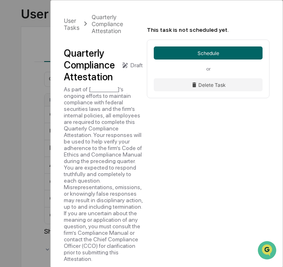
click at [98, 70] on div "Quarterly Compliance Attestation" at bounding box center [89, 65] width 51 height 36
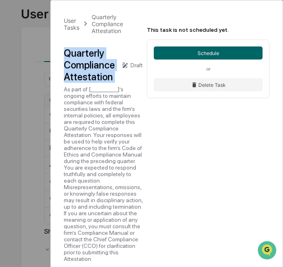
click at [98, 70] on div "Quarterly Compliance Attestation" at bounding box center [89, 65] width 51 height 36
click at [98, 126] on div "As part of [___________]’s ongoing efforts to maintain compliance with federal …" at bounding box center [103, 174] width 79 height 176
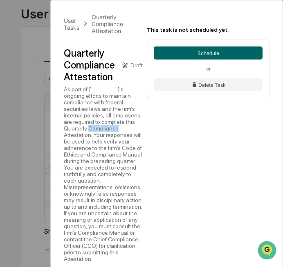
click at [98, 126] on div "As part of [___________]’s ongoing efforts to maintain compliance with federal …" at bounding box center [103, 174] width 79 height 176
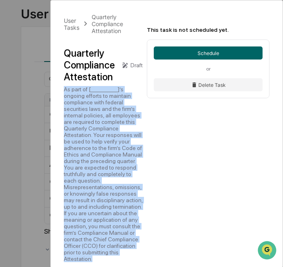
click at [98, 126] on div "As part of [___________]’s ongoing efforts to maintain compliance with federal …" at bounding box center [103, 174] width 79 height 176
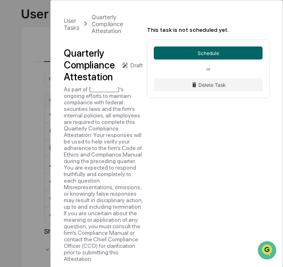
click at [100, 59] on div "Quarterly Compliance Attestation" at bounding box center [89, 65] width 51 height 36
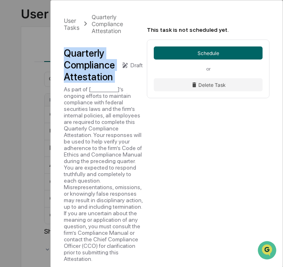
click at [100, 59] on div "Quarterly Compliance Attestation" at bounding box center [89, 65] width 51 height 36
click at [82, 124] on div "As part of [___________]’s ongoing efforts to maintain compliance with federal …" at bounding box center [103, 174] width 79 height 176
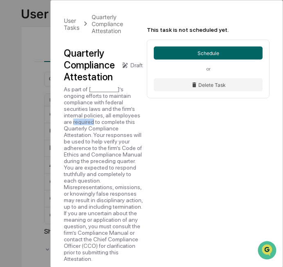
click at [82, 124] on div "As part of [___________]’s ongoing efforts to maintain compliance with federal …" at bounding box center [103, 174] width 79 height 176
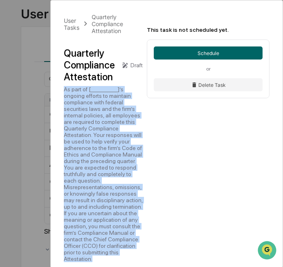
click at [82, 124] on div "As part of [___________]’s ongoing efforts to maintain compliance with federal …" at bounding box center [103, 174] width 79 height 176
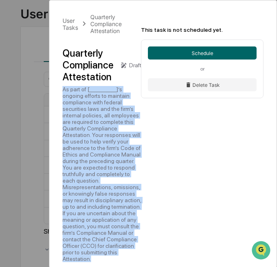
click at [91, 55] on div "Quarterly Compliance Attestation" at bounding box center [87, 65] width 51 height 36
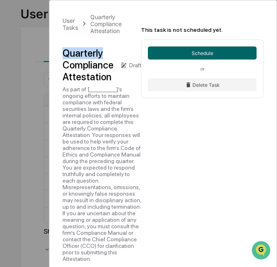
click at [91, 55] on div "Quarterly Compliance Attestation" at bounding box center [87, 65] width 51 height 36
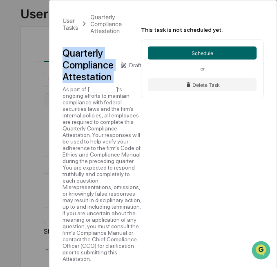
click at [91, 55] on div "Quarterly Compliance Attestation" at bounding box center [87, 65] width 51 height 36
click at [91, 167] on div "As part of [___________]’s ongoing efforts to maintain compliance with federal …" at bounding box center [101, 174] width 79 height 176
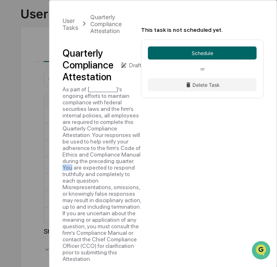
click at [91, 167] on div "As part of [___________]’s ongoing efforts to maintain compliance with federal …" at bounding box center [101, 174] width 79 height 176
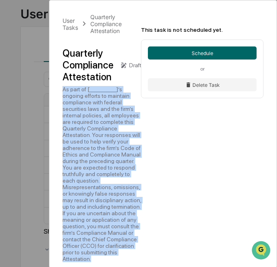
click at [91, 167] on div "As part of [___________]’s ongoing efforts to maintain compliance with federal …" at bounding box center [101, 174] width 79 height 176
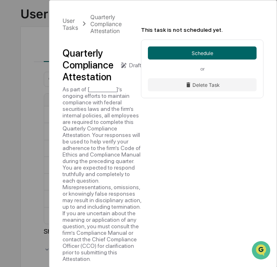
click at [92, 64] on div "Quarterly Compliance Attestation" at bounding box center [87, 65] width 51 height 36
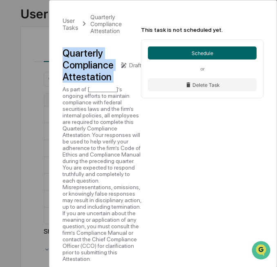
click at [92, 64] on div "Quarterly Compliance Attestation" at bounding box center [87, 65] width 51 height 36
click at [111, 144] on div "As part of [___________]’s ongoing efforts to maintain compliance with federal …" at bounding box center [101, 174] width 79 height 176
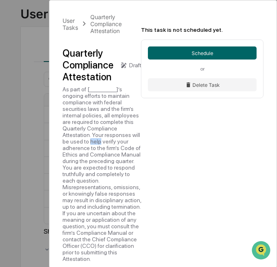
click at [111, 144] on div "As part of [___________]’s ongoing efforts to maintain compliance with federal …" at bounding box center [101, 174] width 79 height 176
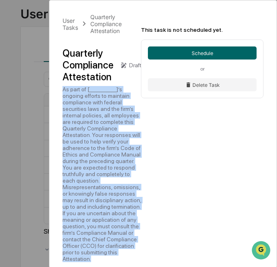
click at [111, 144] on div "As part of [___________]’s ongoing efforts to maintain compliance with federal …" at bounding box center [101, 174] width 79 height 176
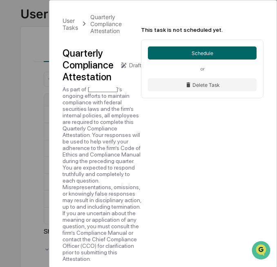
click at [97, 64] on div "Quarterly Compliance Attestation" at bounding box center [87, 65] width 51 height 36
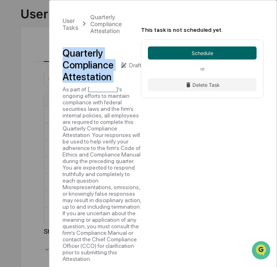
click at [97, 64] on div "Quarterly Compliance Attestation" at bounding box center [87, 65] width 51 height 36
click at [108, 140] on div "As part of [___________]’s ongoing efforts to maintain compliance with federal …" at bounding box center [101, 174] width 79 height 176
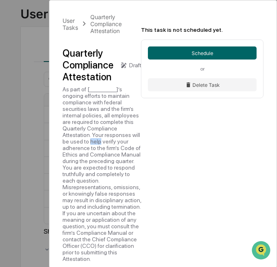
click at [108, 140] on div "As part of [___________]’s ongoing efforts to maintain compliance with federal …" at bounding box center [101, 174] width 79 height 176
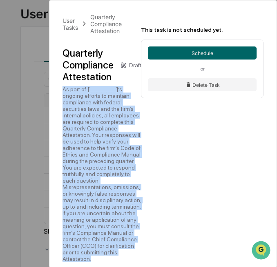
click at [108, 140] on div "As part of [___________]’s ongoing efforts to maintain compliance with federal …" at bounding box center [101, 174] width 79 height 176
click at [99, 68] on div "Quarterly Compliance Attestation" at bounding box center [87, 65] width 51 height 36
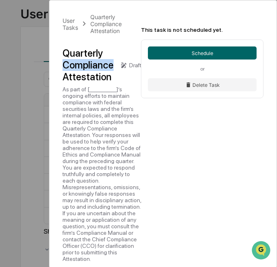
click at [99, 68] on div "Quarterly Compliance Attestation" at bounding box center [87, 65] width 51 height 36
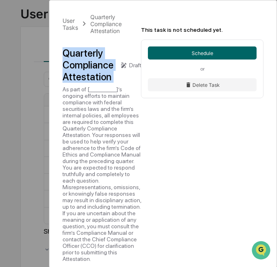
click at [99, 68] on div "Quarterly Compliance Attestation" at bounding box center [87, 65] width 51 height 36
click at [95, 127] on div "As part of [___________]’s ongoing efforts to maintain compliance with federal …" at bounding box center [101, 174] width 79 height 176
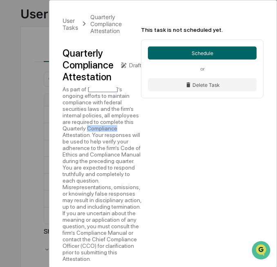
click at [95, 127] on div "As part of [___________]’s ongoing efforts to maintain compliance with federal …" at bounding box center [101, 174] width 79 height 176
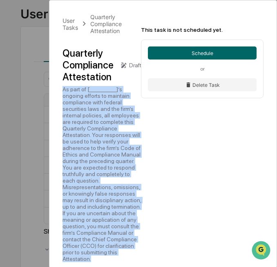
click at [95, 127] on div "As part of [___________]’s ongoing efforts to maintain compliance with federal …" at bounding box center [101, 174] width 79 height 176
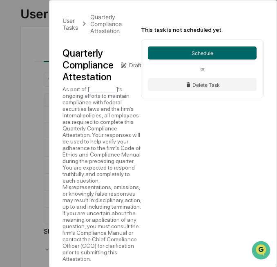
click at [97, 71] on div "Quarterly Compliance Attestation" at bounding box center [87, 65] width 51 height 36
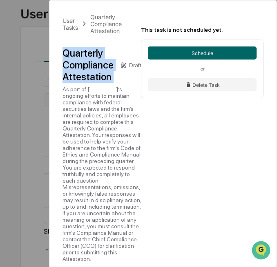
click at [97, 71] on div "Quarterly Compliance Attestation" at bounding box center [87, 65] width 51 height 36
click at [115, 145] on div "As part of [___________]’s ongoing efforts to maintain compliance with federal …" at bounding box center [101, 174] width 79 height 176
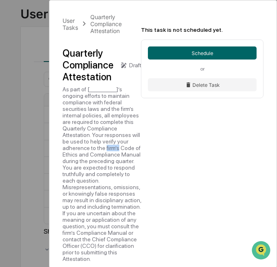
click at [115, 145] on div "As part of [___________]’s ongoing efforts to maintain compliance with federal …" at bounding box center [101, 174] width 79 height 176
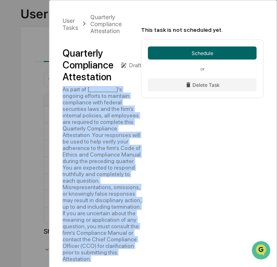
click at [115, 145] on div "As part of [___________]’s ongoing efforts to maintain compliance with federal …" at bounding box center [101, 174] width 79 height 176
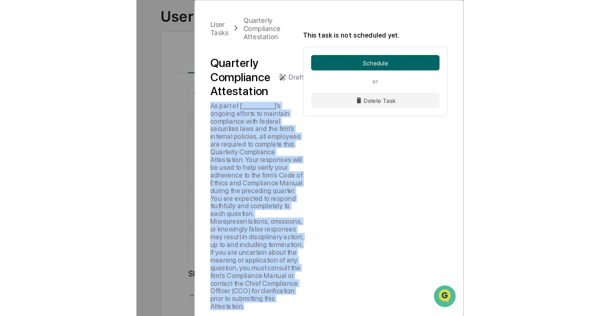
scroll to position [39, 0]
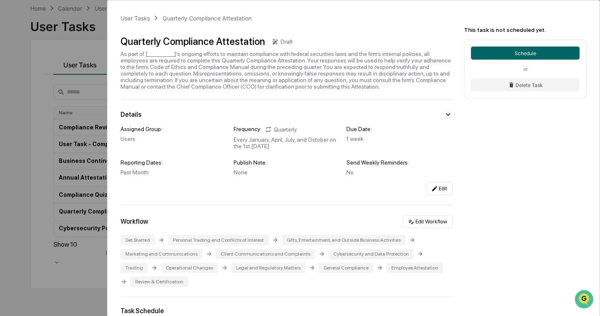
click at [16, 110] on div "User Tasks Quarterly Compliance Attestation Quarterly Compliance Attestation Dr…" at bounding box center [300, 158] width 600 height 316
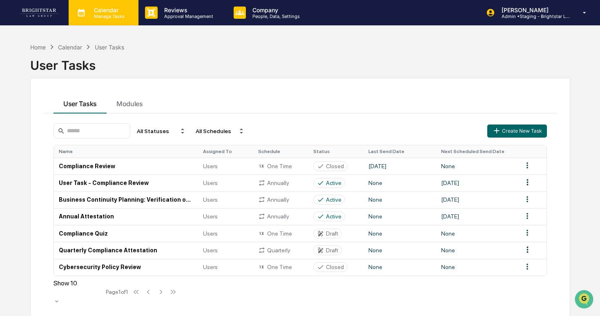
click at [99, 14] on p "Manage Tasks" at bounding box center [107, 16] width 41 height 6
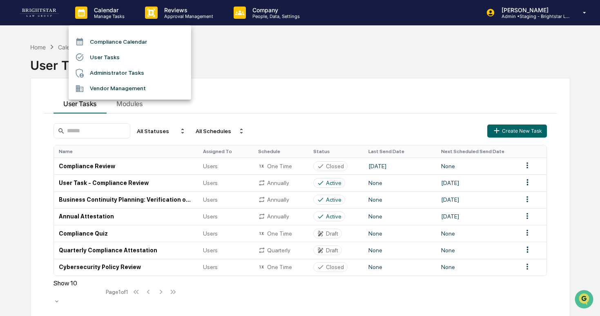
click at [118, 69] on li "Administrator Tasks" at bounding box center [130, 73] width 122 height 16
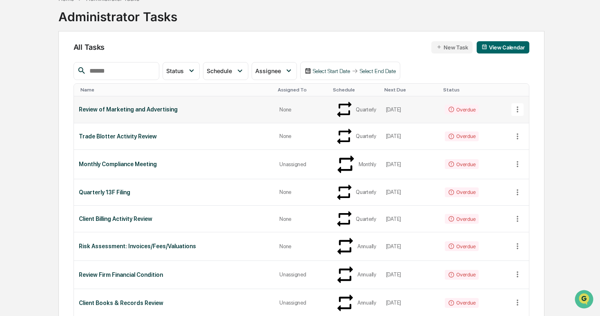
scroll to position [334, 0]
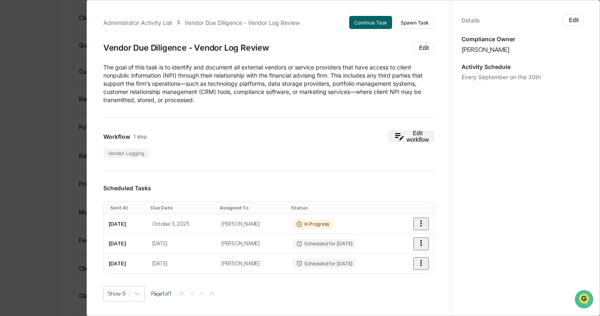
click at [384, 134] on button "Edit workflow" at bounding box center [411, 136] width 46 height 11
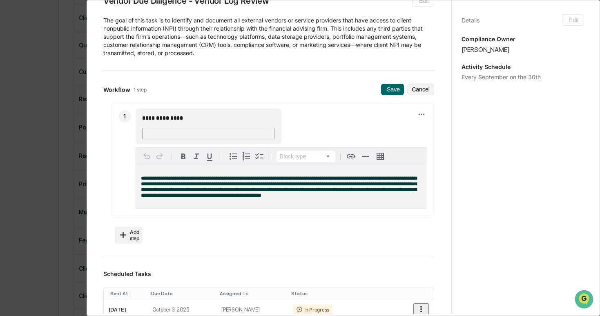
scroll to position [49, 0]
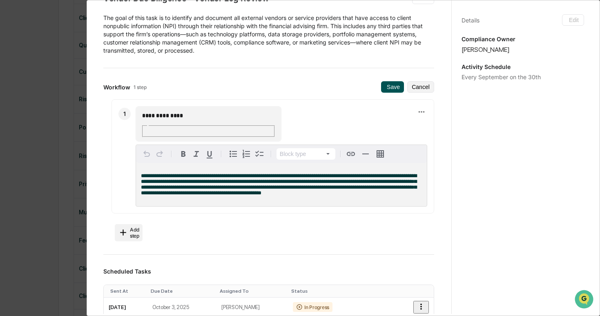
click at [384, 87] on icon at bounding box center [385, 87] width 0 height 0
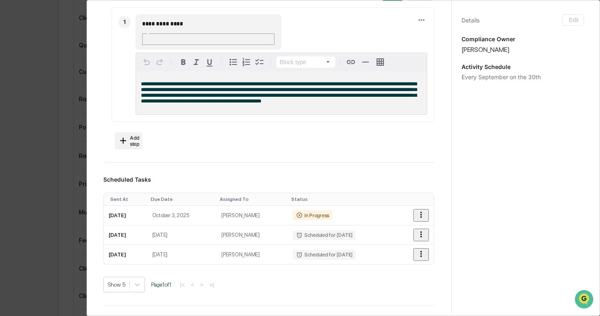
scroll to position [0, 0]
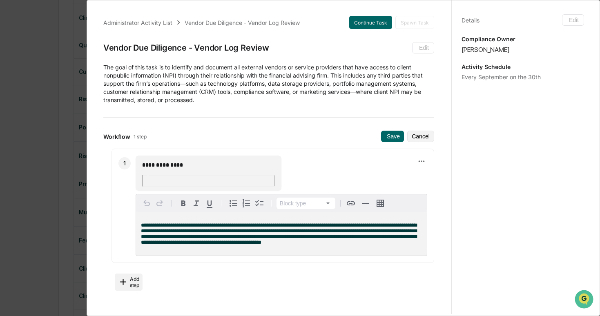
click at [43, 125] on div "**********" at bounding box center [300, 158] width 600 height 316
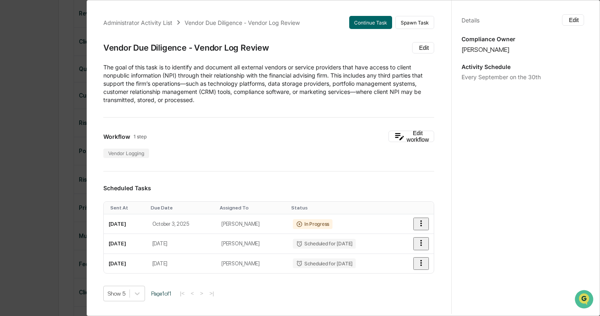
scroll to position [287, 0]
click at [384, 21] on button "Edit" at bounding box center [573, 19] width 22 height 11
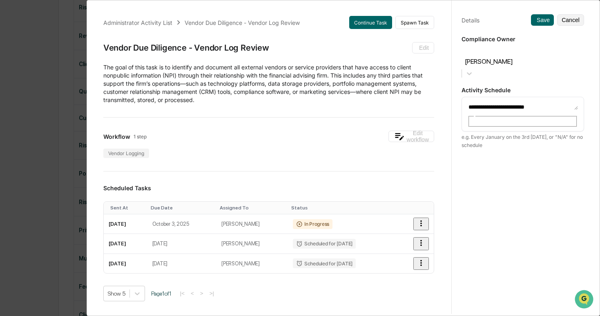
click at [384, 101] on textarea "**********" at bounding box center [523, 105] width 110 height 9
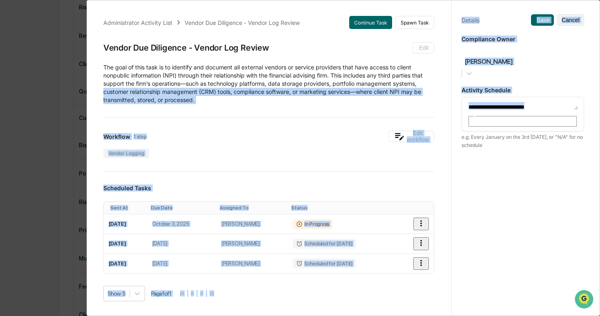
drag, startPoint x: 556, startPoint y: 81, endPoint x: 429, endPoint y: 80, distance: 127.0
click at [384, 80] on div "Administrator Activity List Vendor Due Diligence - Vendor Log Review Continue T…" at bounding box center [343, 156] width 501 height 316
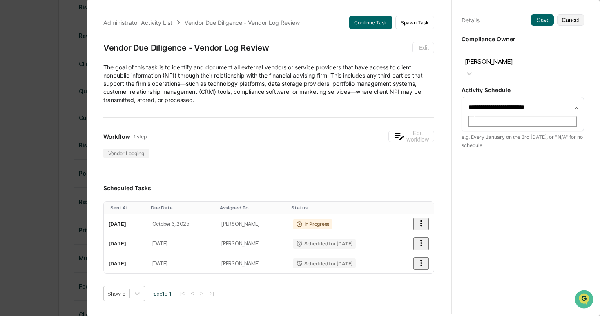
click at [384, 101] on textarea "**********" at bounding box center [523, 105] width 110 height 9
drag, startPoint x: 541, startPoint y: 87, endPoint x: 528, endPoint y: 87, distance: 12.7
click at [384, 101] on textarea "**********" at bounding box center [523, 105] width 110 height 9
type textarea "**********"
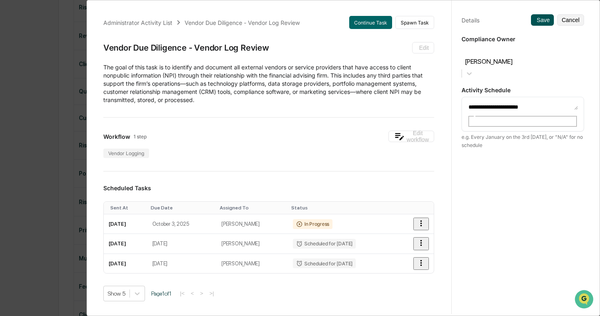
click at [384, 22] on button "Save" at bounding box center [542, 19] width 23 height 11
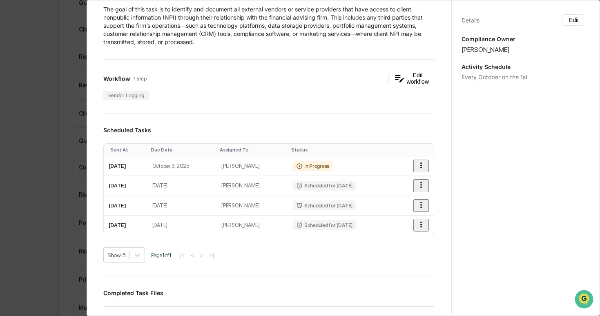
scroll to position [0, 0]
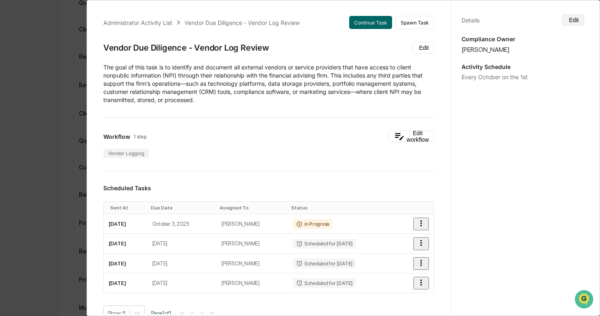
click at [384, 20] on icon at bounding box center [567, 20] width 0 height 0
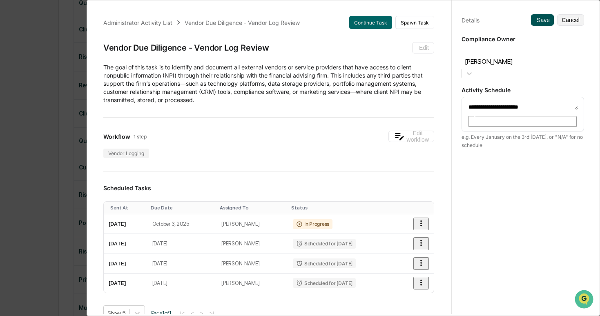
click at [384, 19] on button "Save" at bounding box center [542, 19] width 23 height 11
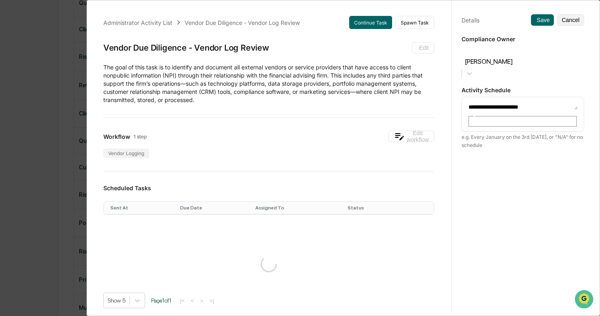
click at [62, 108] on div "**********" at bounding box center [300, 158] width 600 height 316
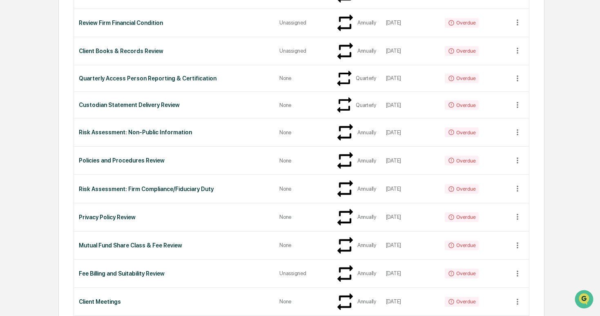
scroll to position [302, 0]
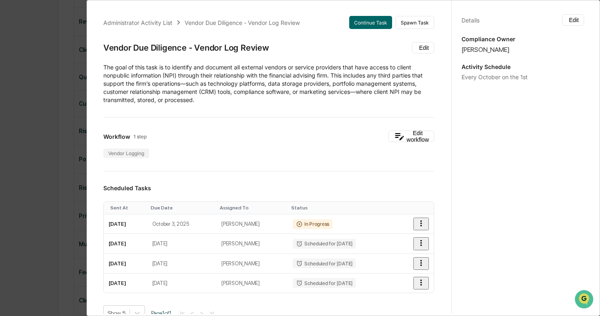
click at [47, 185] on div "Administrator Activity List Vendor Due Diligence - Vendor Log Review Continue T…" at bounding box center [300, 158] width 600 height 316
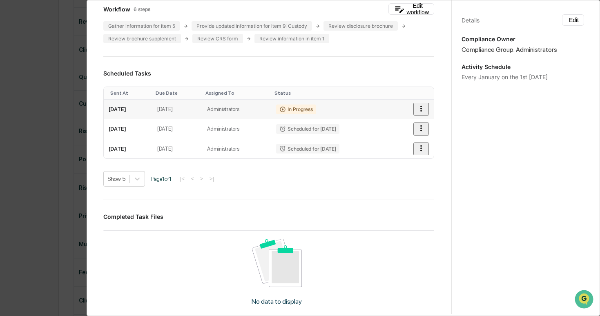
scroll to position [105, 0]
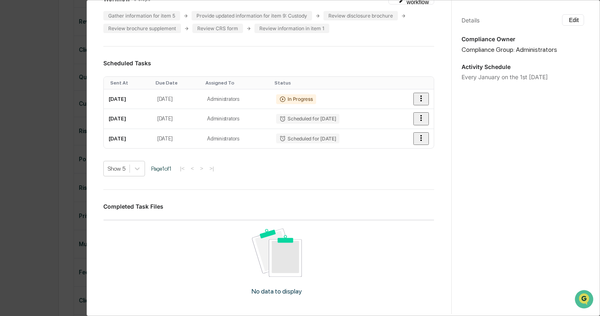
click at [40, 131] on div "Administrator Activity List ADV Filing Preparation Continue Task Spawn Task ADV…" at bounding box center [300, 158] width 600 height 316
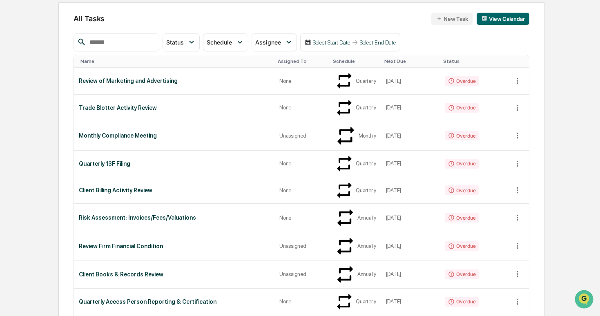
scroll to position [76, 0]
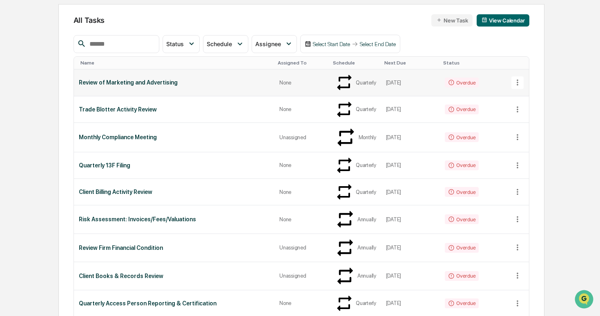
click at [203, 79] on div "Review of Marketing and Advertising" at bounding box center [174, 82] width 191 height 7
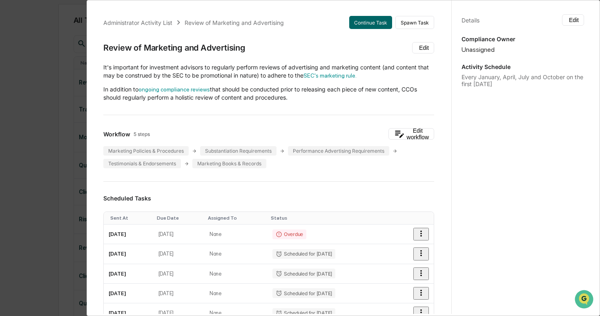
click at [61, 88] on div "Administrator Activity List Review of Marketing and Advertising Continue Task S…" at bounding box center [300, 158] width 600 height 316
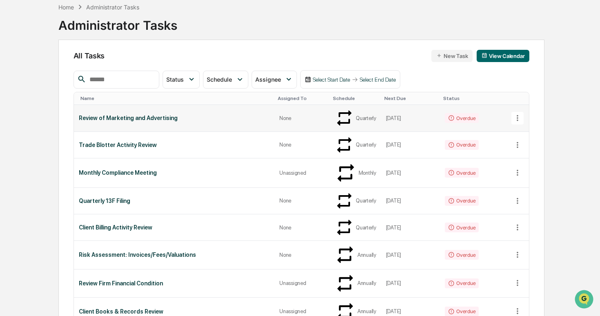
scroll to position [0, 0]
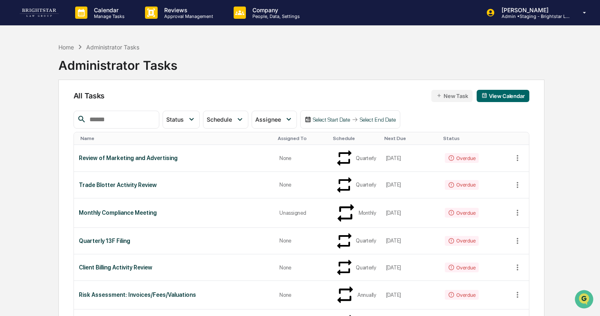
click at [384, 93] on button "New Task" at bounding box center [451, 96] width 41 height 12
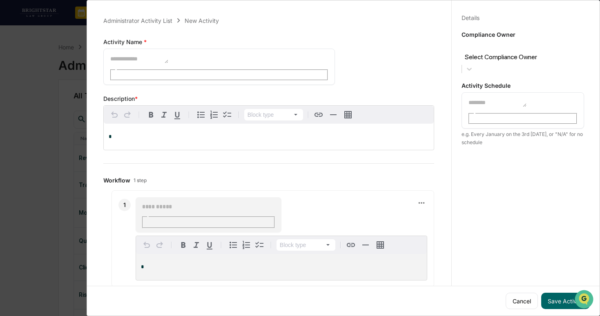
scroll to position [2, 0]
click at [29, 122] on div "Administrator Activity List New Activity Activity Name * * ​ Save Cancel Descri…" at bounding box center [300, 158] width 600 height 316
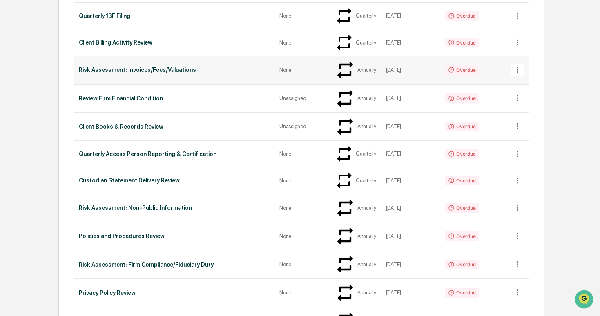
scroll to position [226, 0]
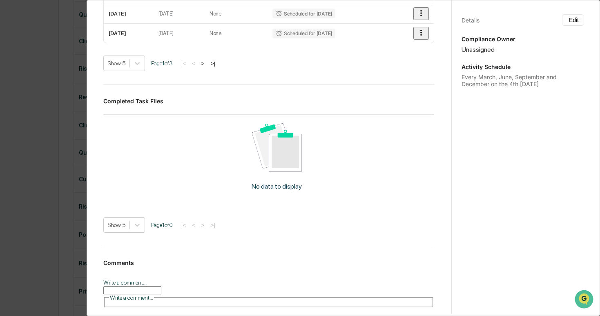
scroll to position [334, 0]
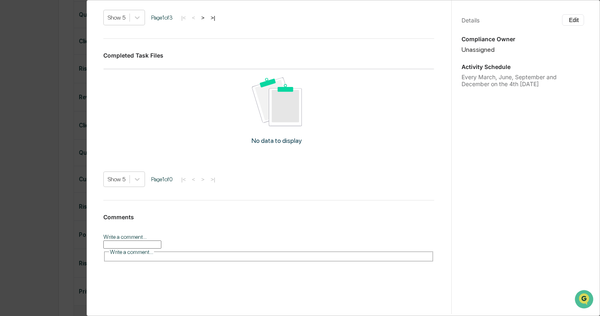
click at [76, 162] on div "Administrator Activity List Social Media Review Continue Task Spawn Task Social…" at bounding box center [300, 158] width 600 height 316
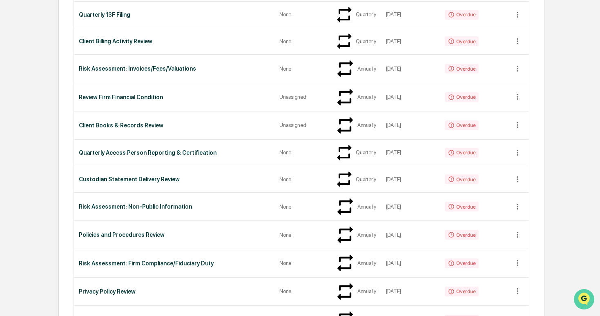
click at [384, 301] on icon "Open customer support" at bounding box center [584, 309] width 20 height 20
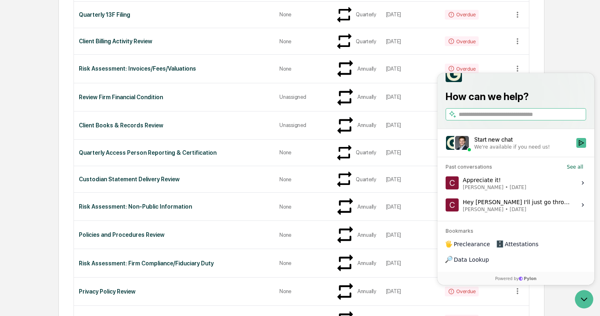
click at [384, 150] on div "We're available if you need us!" at bounding box center [512, 147] width 76 height 7
click at [384, 148] on button "Start new chat We're available if you need us!" at bounding box center [581, 143] width 10 height 10
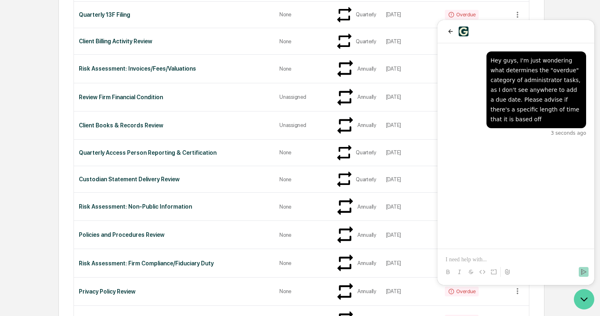
click at [384, 302] on icon "Open customer support" at bounding box center [584, 299] width 20 height 20
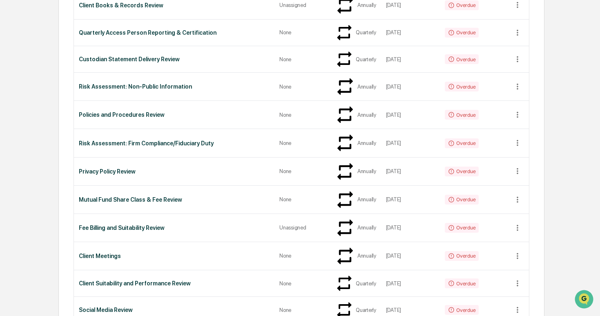
scroll to position [326, 0]
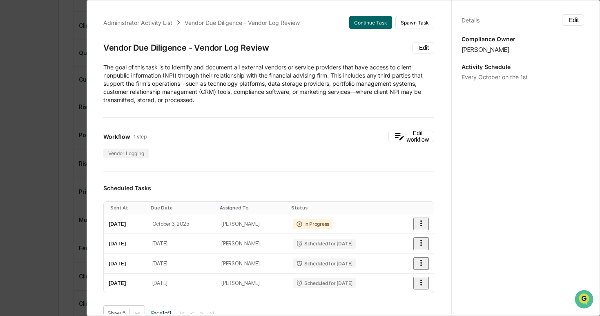
click at [52, 123] on div "Administrator Activity List Vendor Due Diligence - Vendor Log Review Continue T…" at bounding box center [300, 158] width 600 height 316
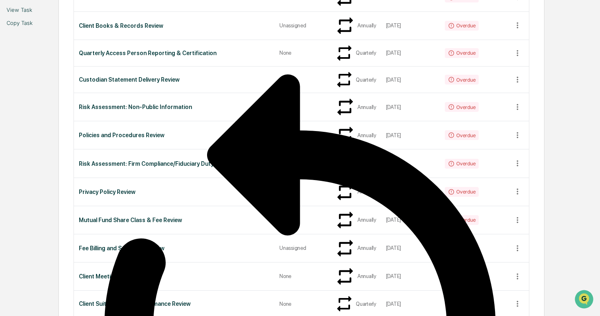
click at [384, 29] on li "Copy Task" at bounding box center [300, 22] width 600 height 13
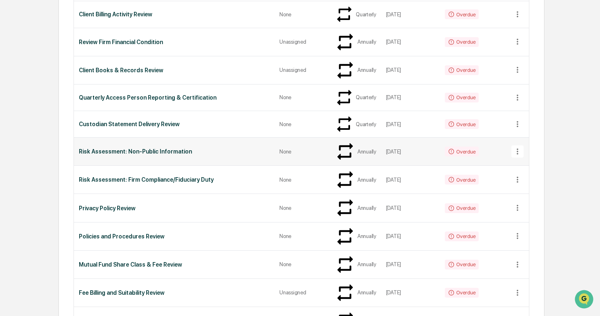
scroll to position [452, 0]
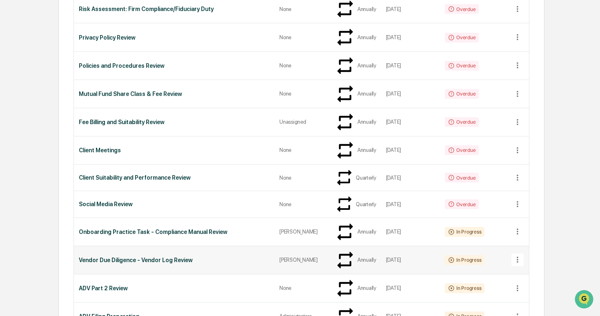
click at [384, 255] on icon at bounding box center [517, 259] width 9 height 9
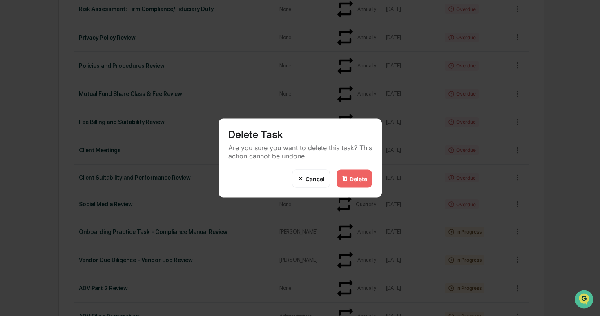
click at [364, 173] on div "Delete" at bounding box center [354, 179] width 36 height 18
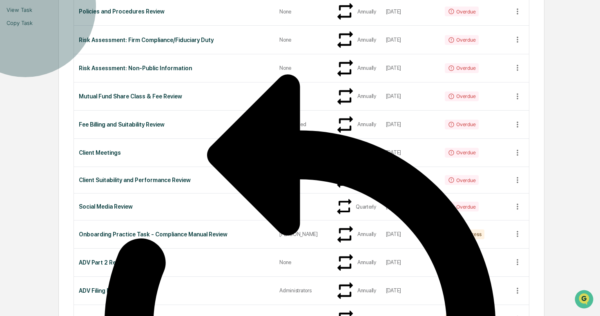
click at [384, 16] on li "View Task" at bounding box center [300, 9] width 600 height 13
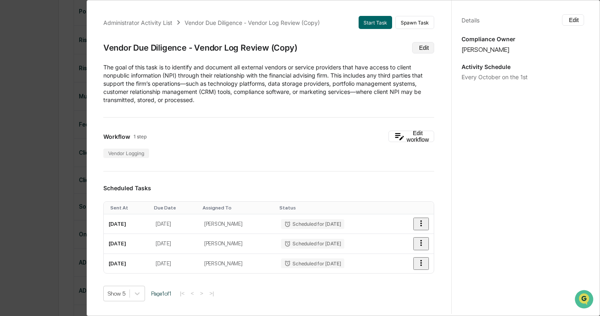
click at [384, 49] on icon at bounding box center [422, 52] width 7 height 7
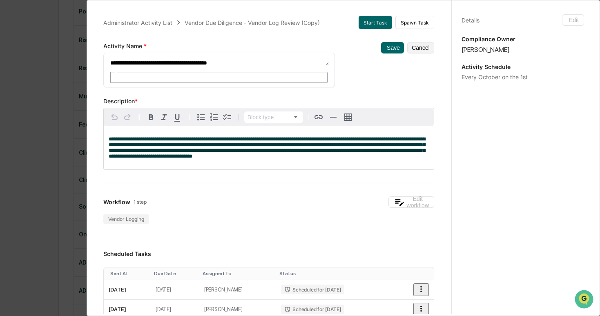
click at [294, 62] on textarea "**********" at bounding box center [218, 61] width 219 height 9
type textarea "**********"
click at [383, 48] on button "Save" at bounding box center [392, 47] width 23 height 11
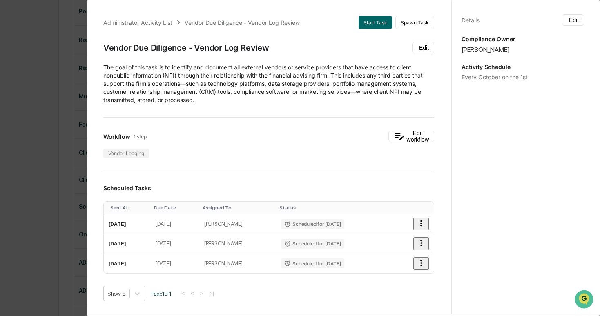
click at [49, 154] on div "Administrator Activity List Vendor Due Diligence - Vendor Log Review Start Task…" at bounding box center [300, 158] width 600 height 316
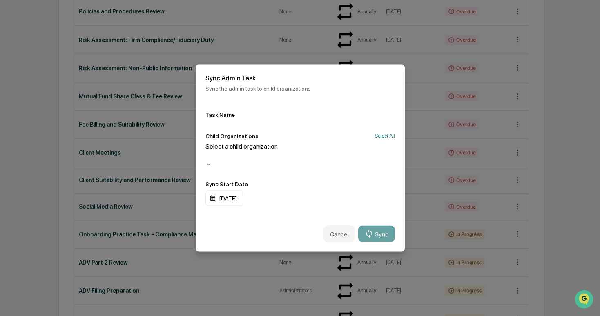
click at [207, 158] on div at bounding box center [206, 155] width 1 height 9
click at [383, 156] on div "Select a child organization" at bounding box center [299, 151] width 189 height 19
click at [384, 145] on div "Child Organizations Select All Select a child organization" at bounding box center [299, 150] width 189 height 35
click at [384, 139] on button "Select All" at bounding box center [384, 136] width 20 height 6
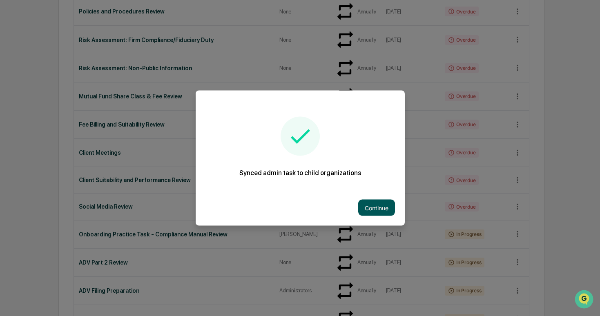
click at [367, 205] on button "Continue" at bounding box center [376, 208] width 37 height 16
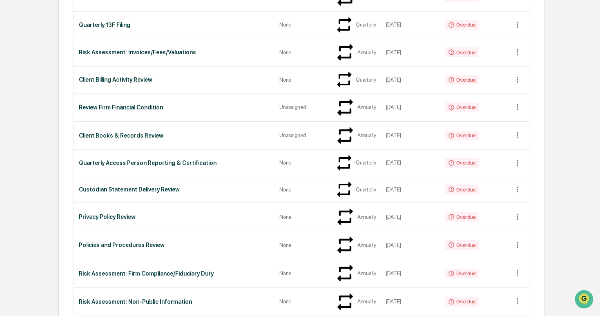
scroll to position [0, 0]
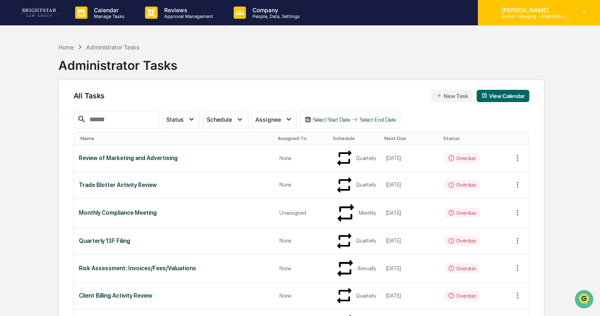
click at [384, 20] on div "[PERSON_NAME] Admin • Staging - Brightstar Law Group" at bounding box center [539, 12] width 122 height 25
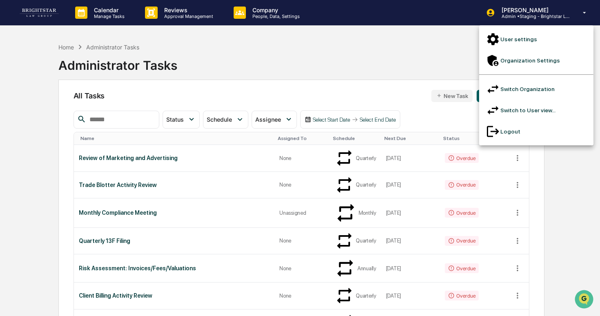
click at [384, 78] on li "Switch Organization" at bounding box center [536, 88] width 114 height 21
